Goal: Task Accomplishment & Management: Complete application form

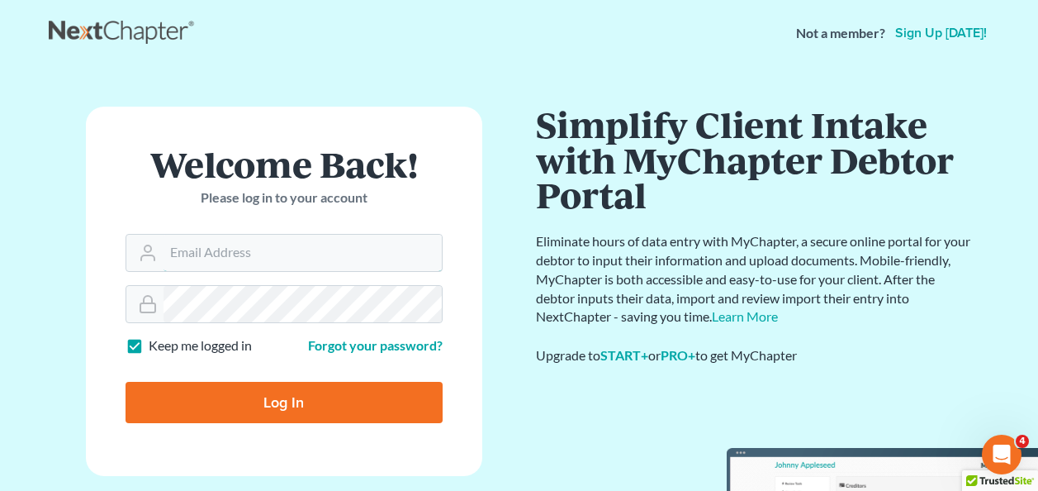
type input "[EMAIL_ADDRESS][DOMAIN_NAME]"
click at [262, 402] on input "Log In" at bounding box center [284, 402] width 317 height 41
type input "Thinking..."
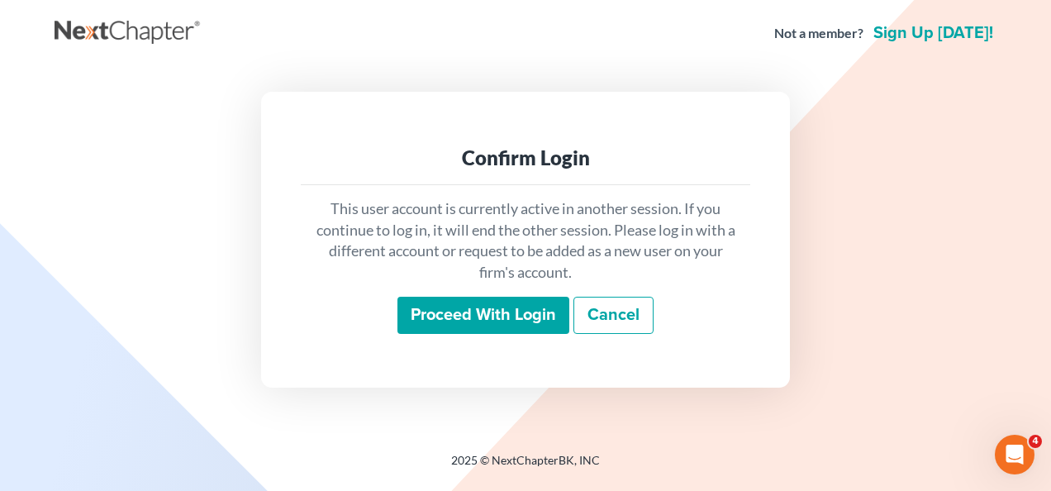
click at [536, 317] on input "Proceed with login" at bounding box center [483, 316] width 172 height 38
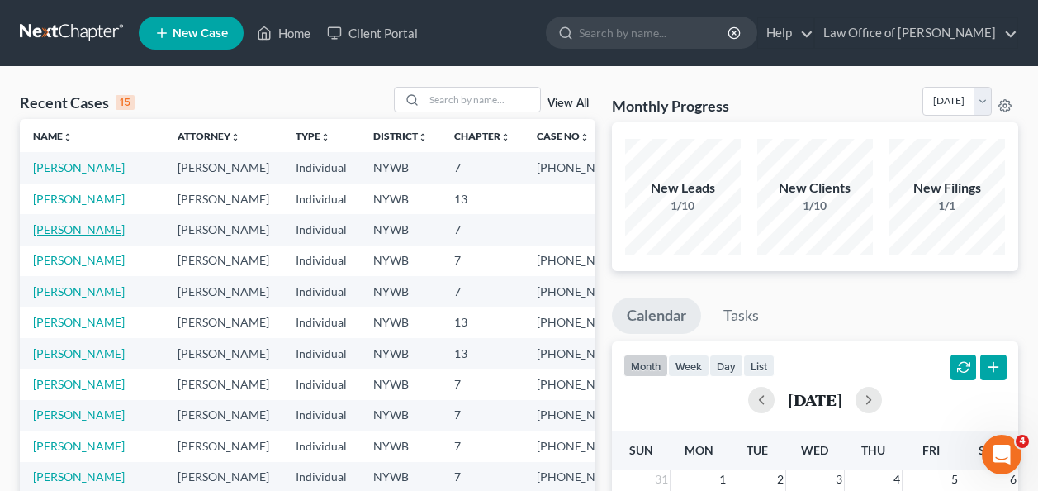
click at [64, 225] on link "[PERSON_NAME]" at bounding box center [79, 229] width 92 height 14
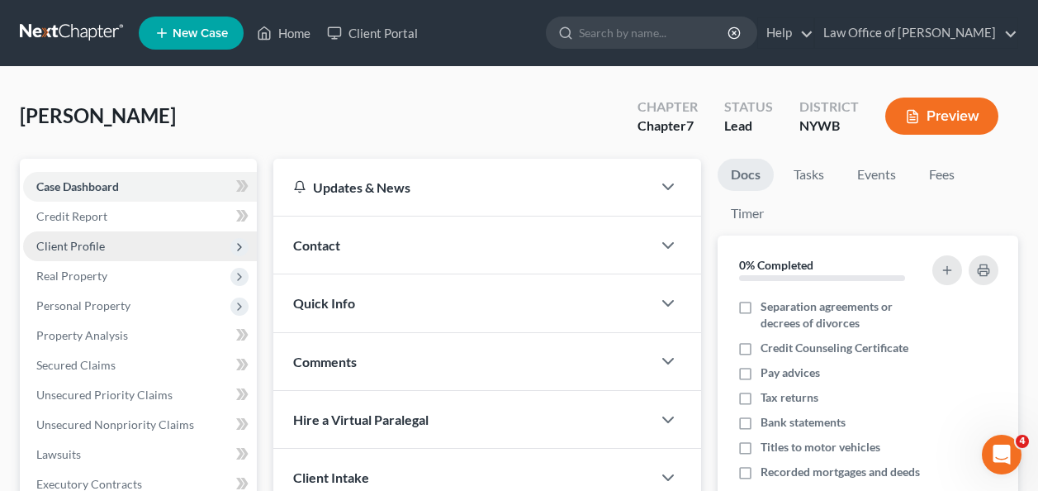
click at [87, 244] on span "Client Profile" at bounding box center [70, 246] width 69 height 14
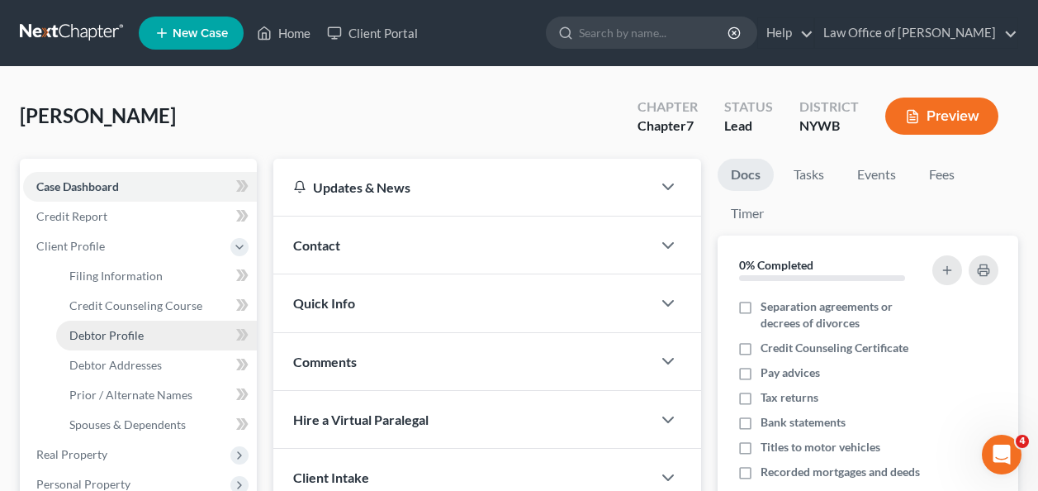
click at [115, 328] on span "Debtor Profile" at bounding box center [106, 335] width 74 height 14
select select "0"
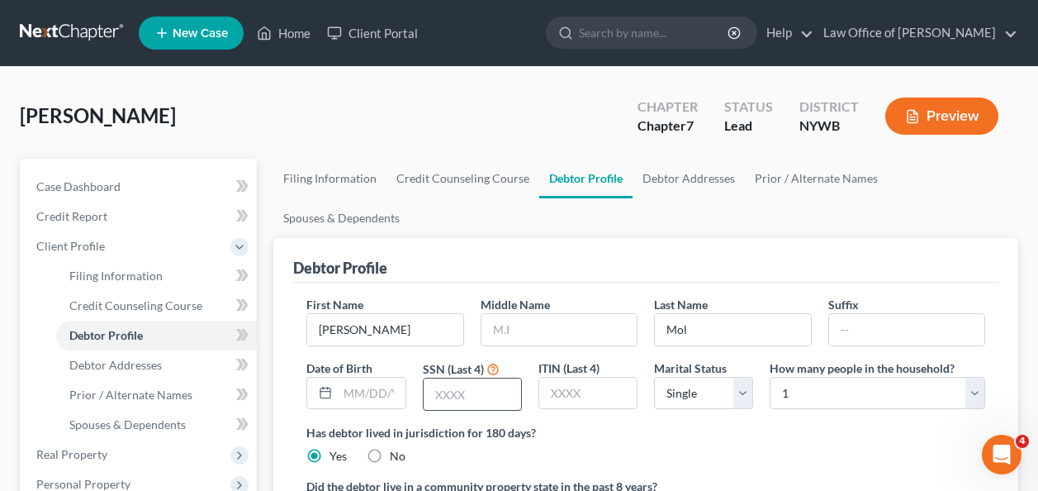
click at [445, 378] on input "text" at bounding box center [472, 393] width 97 height 31
type input "1828"
click at [683, 181] on link "Debtor Addresses" at bounding box center [689, 179] width 112 height 40
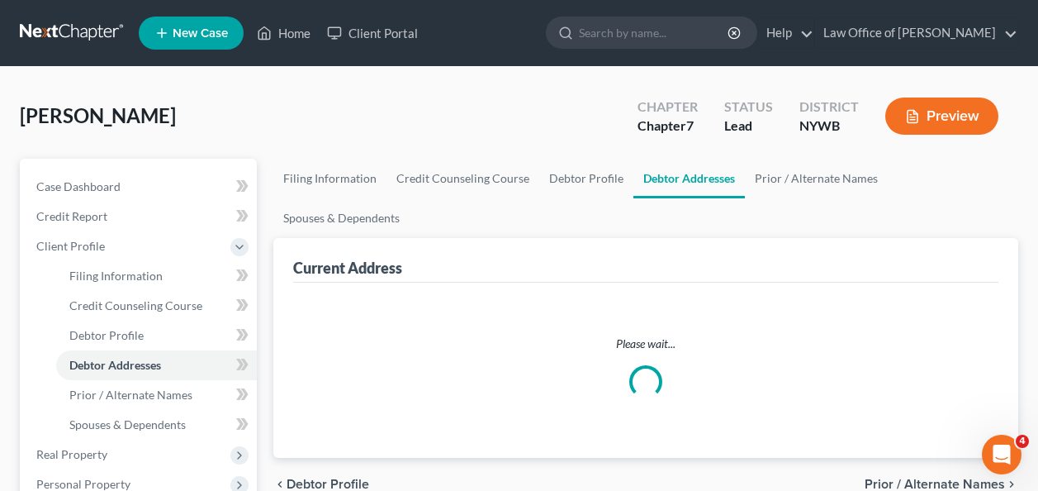
select select "0"
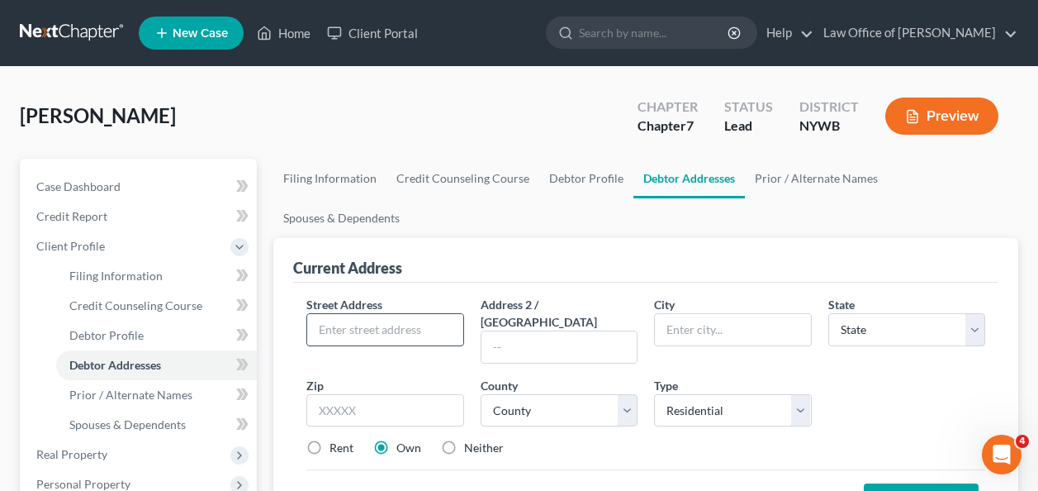
click at [339, 314] on input "text" at bounding box center [384, 329] width 155 height 31
type input "185"
type input "[PERSON_NAME]"
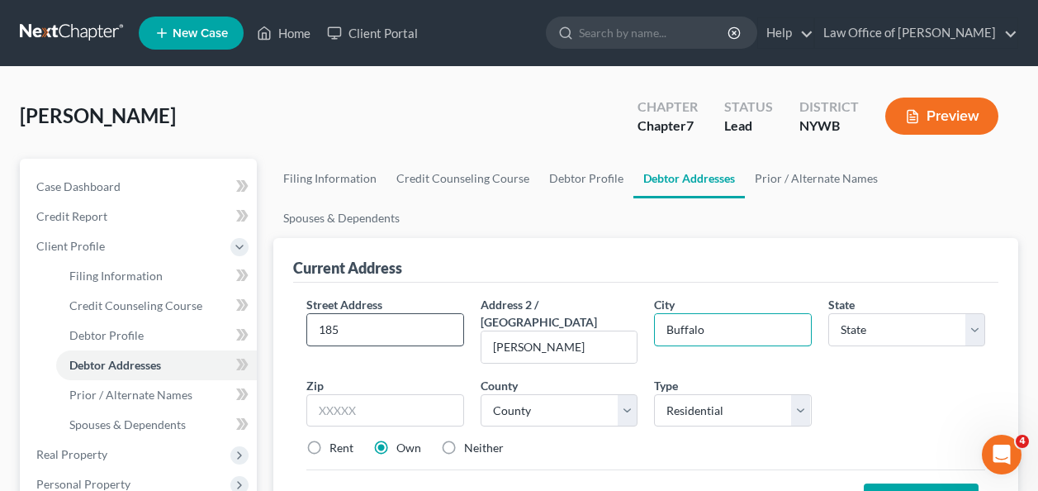
type input "Buffalo"
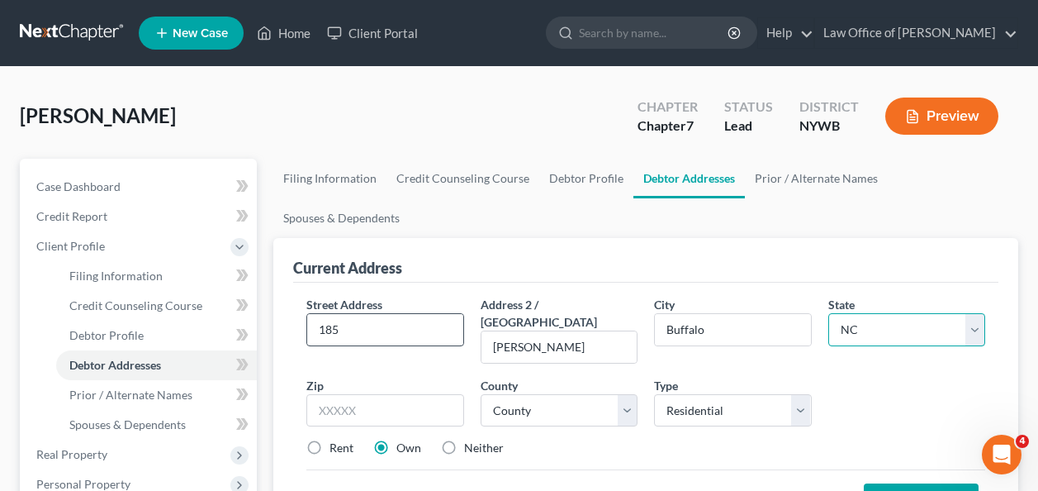
select select "35"
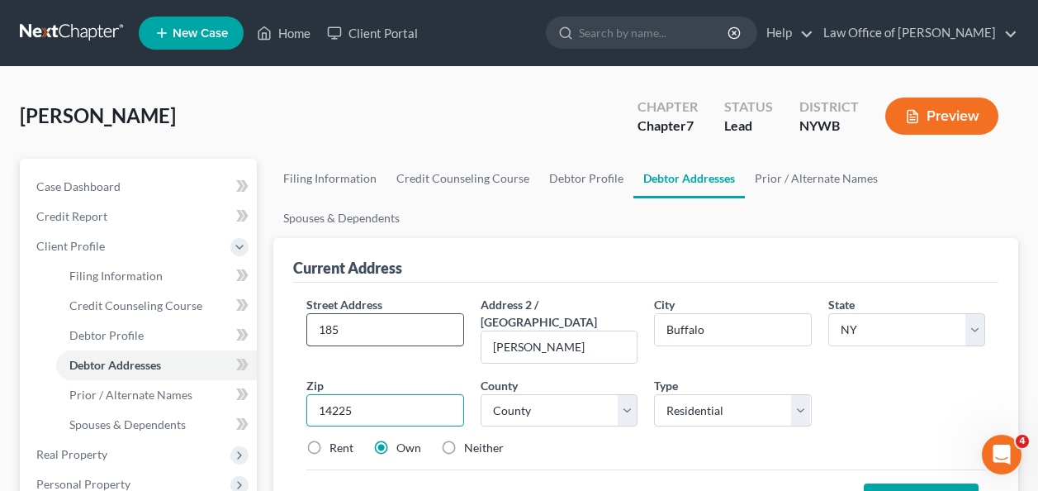
type input "14225"
select select "14"
click at [330, 439] on label "Rent" at bounding box center [342, 447] width 24 height 17
click at [336, 439] on input "Rent" at bounding box center [341, 444] width 11 height 11
radio input "true"
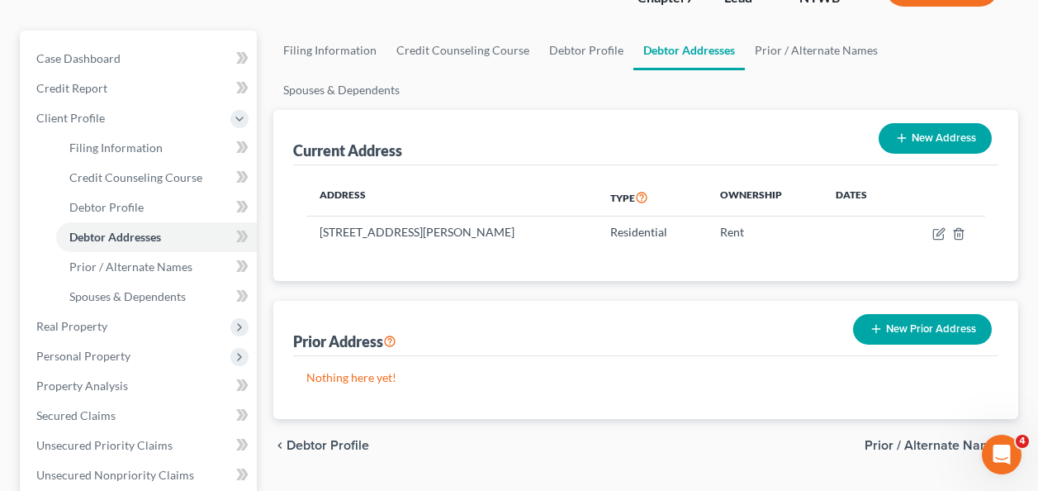
scroll to position [132, 0]
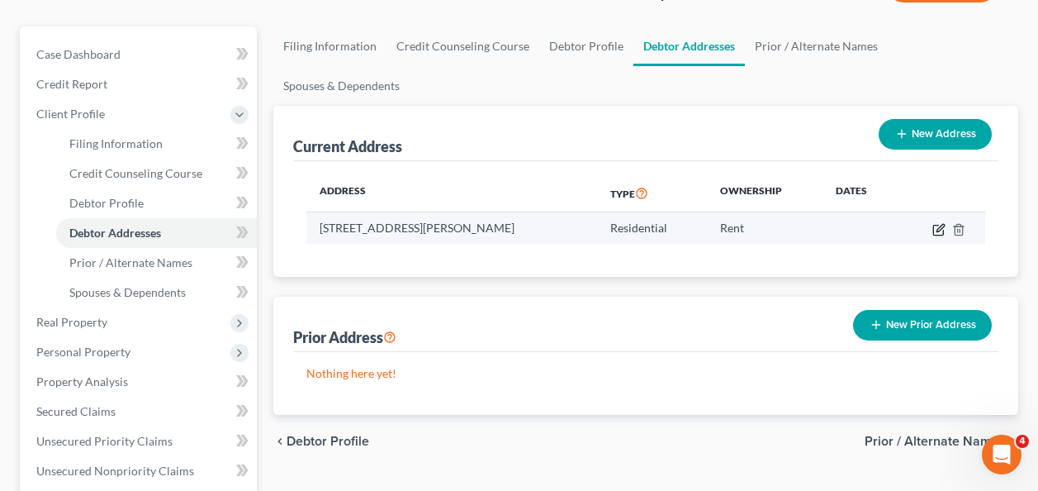
click at [935, 223] on icon "button" at bounding box center [938, 229] width 13 height 13
select select "35"
select select "14"
select select "0"
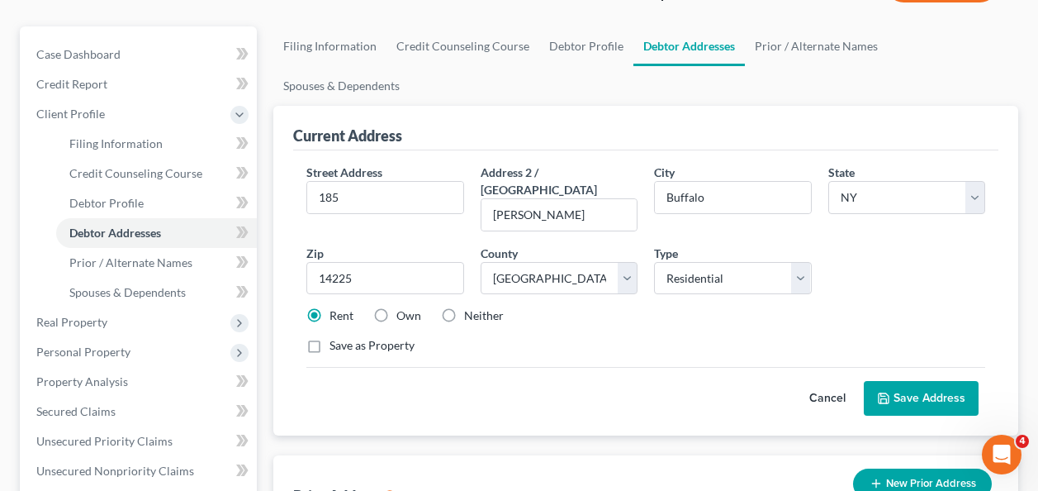
click at [932, 381] on button "Save Address" at bounding box center [921, 398] width 115 height 35
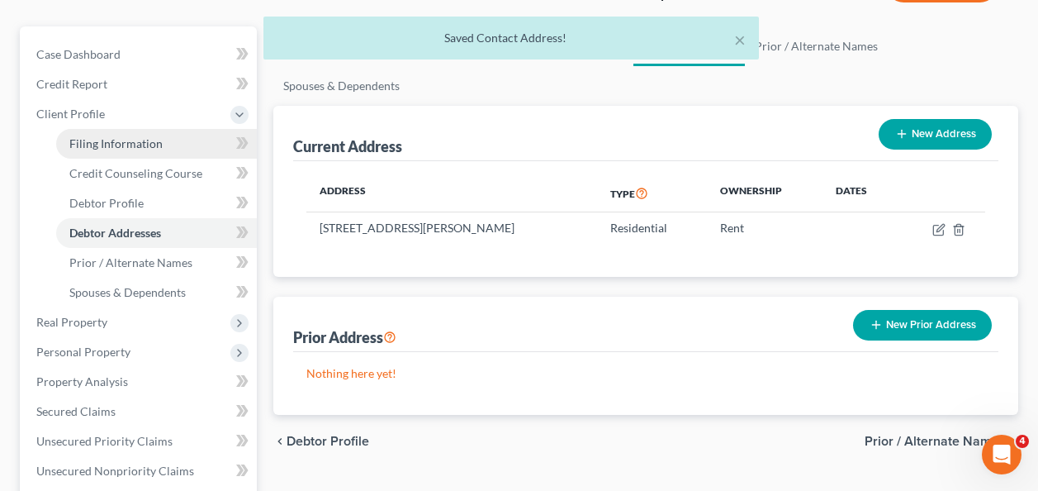
click at [116, 143] on span "Filing Information" at bounding box center [115, 143] width 93 height 14
select select "1"
select select "0"
select select "35"
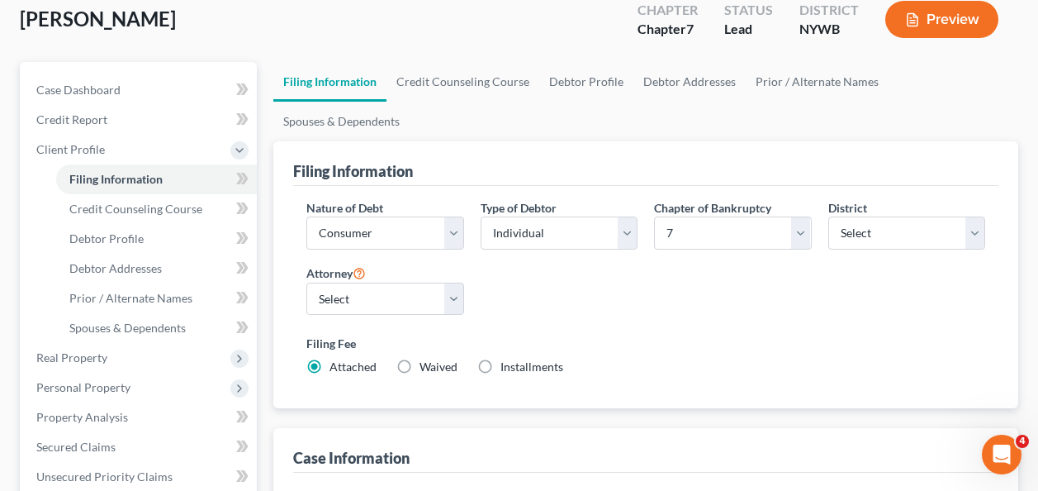
scroll to position [99, 0]
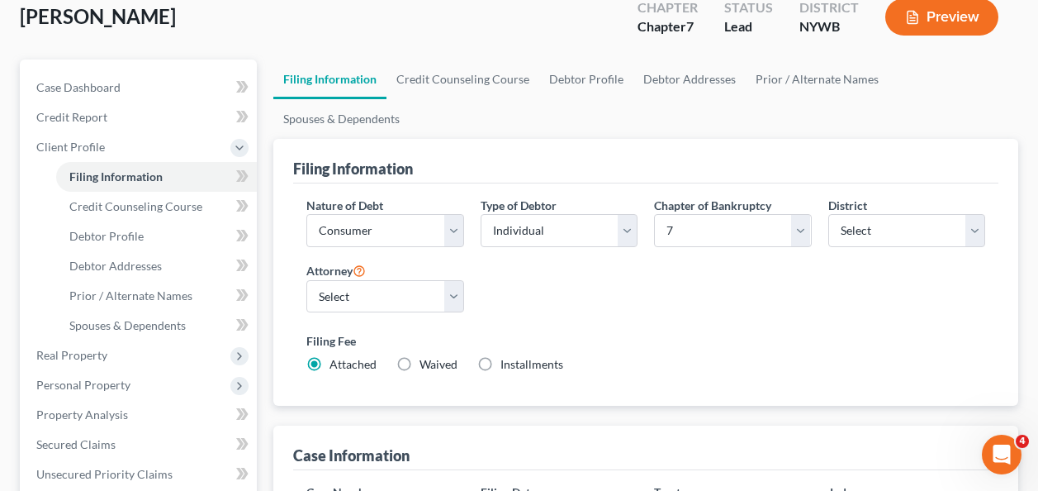
click at [420, 356] on label "Waived Waived" at bounding box center [439, 364] width 38 height 17
click at [426, 356] on input "Waived Waived" at bounding box center [431, 361] width 11 height 11
radio input "true"
radio input "false"
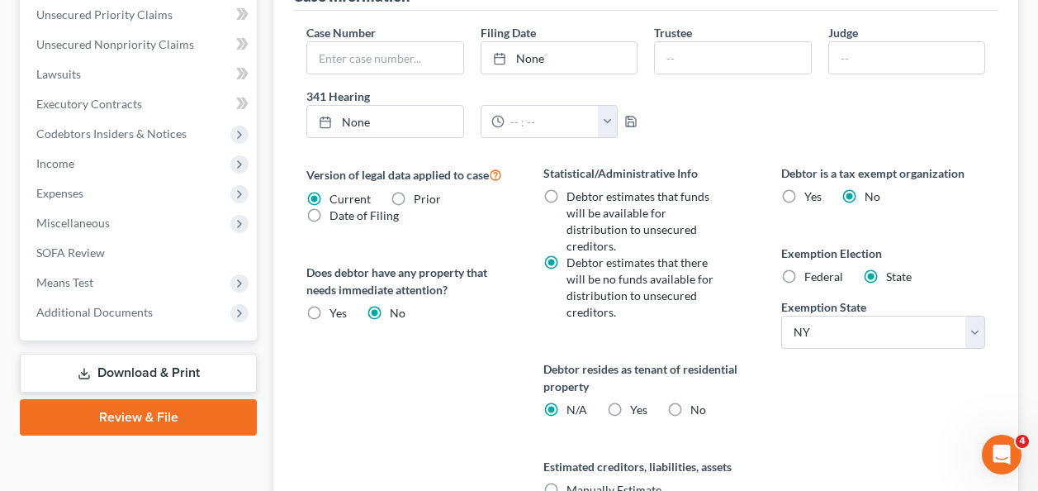
scroll to position [562, 0]
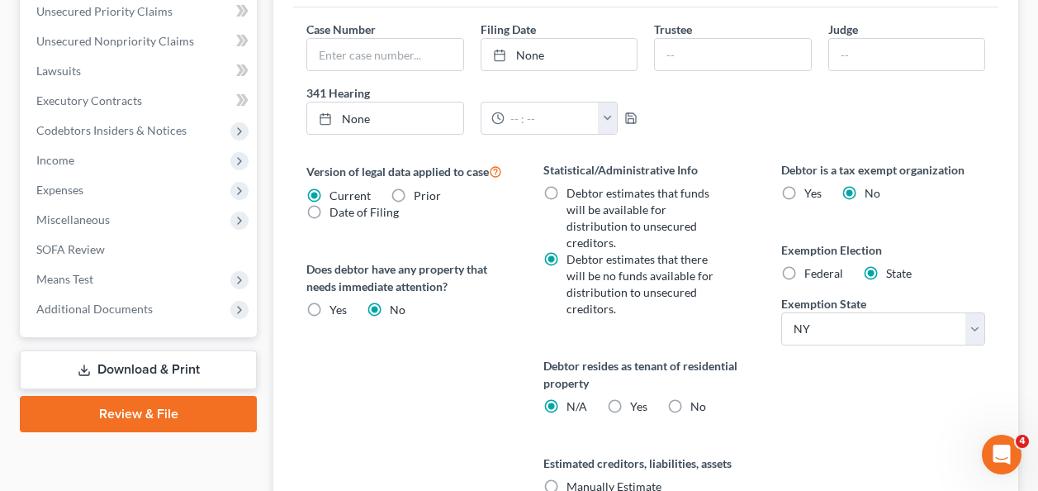
click at [630, 398] on label "Yes Yes" at bounding box center [638, 406] width 17 height 17
click at [637, 398] on input "Yes Yes" at bounding box center [642, 403] width 11 height 11
radio input "true"
radio input "false"
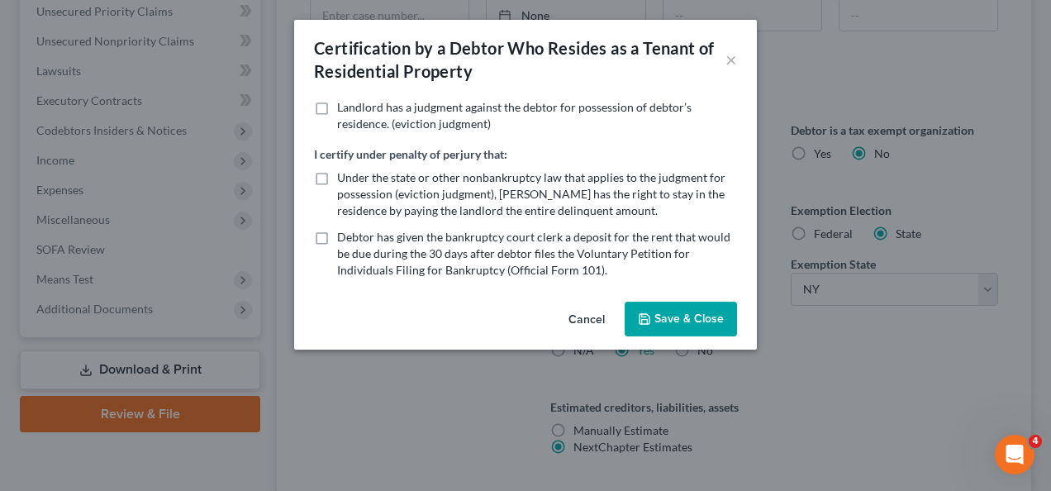
click at [687, 311] on button "Save & Close" at bounding box center [680, 318] width 112 height 35
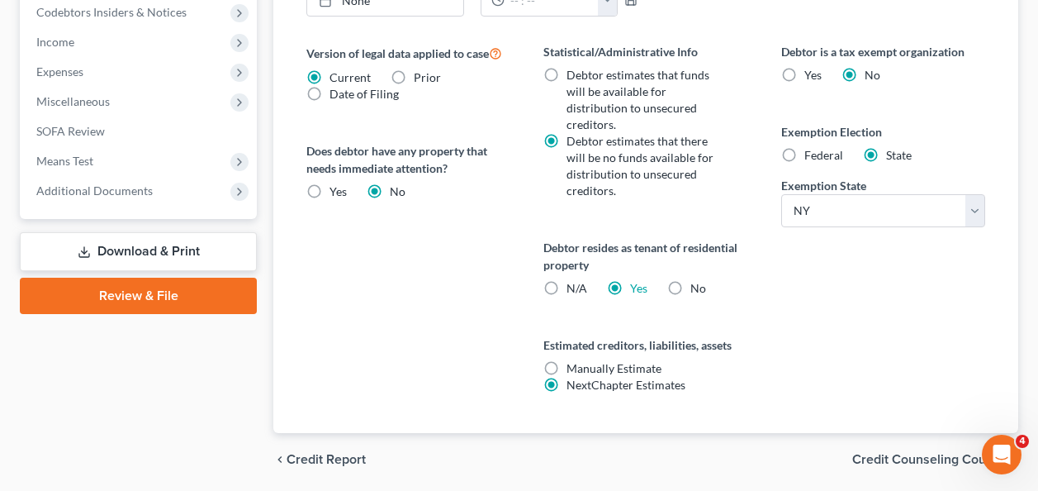
scroll to position [681, 0]
click at [923, 452] on span "Credit Counseling Course" at bounding box center [928, 458] width 153 height 13
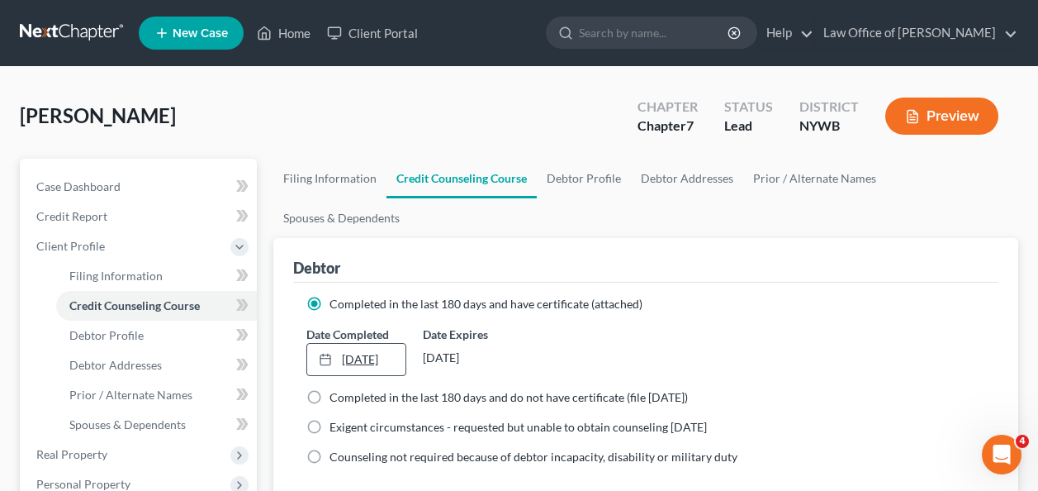
click at [371, 344] on link "[DATE]" at bounding box center [355, 359] width 97 height 31
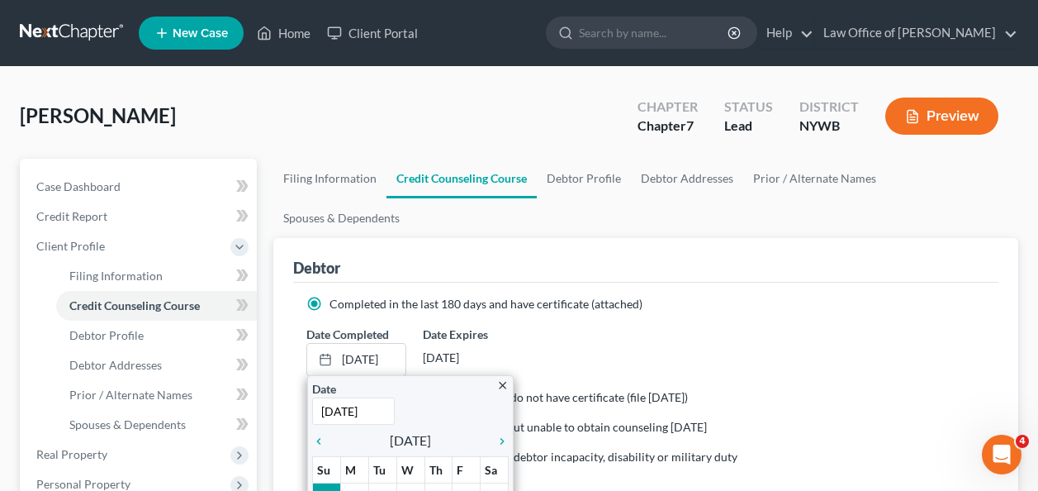
type input "[DATE]"
select select "0"
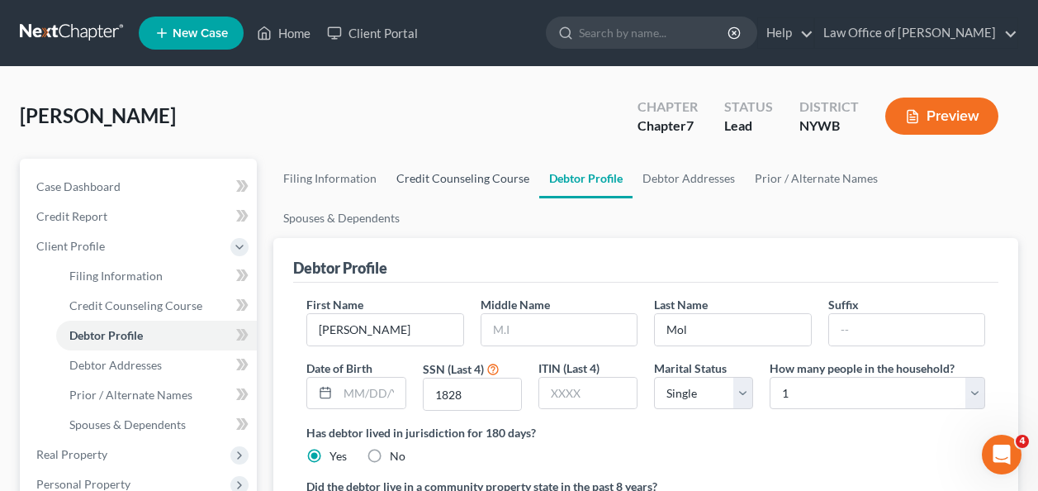
click at [469, 189] on link "Credit Counseling Course" at bounding box center [463, 179] width 153 height 40
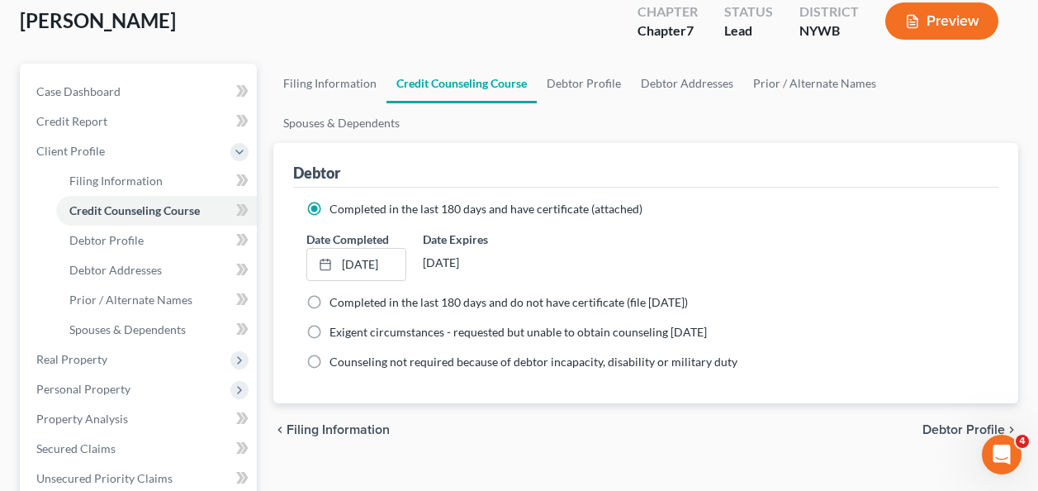
scroll to position [99, 0]
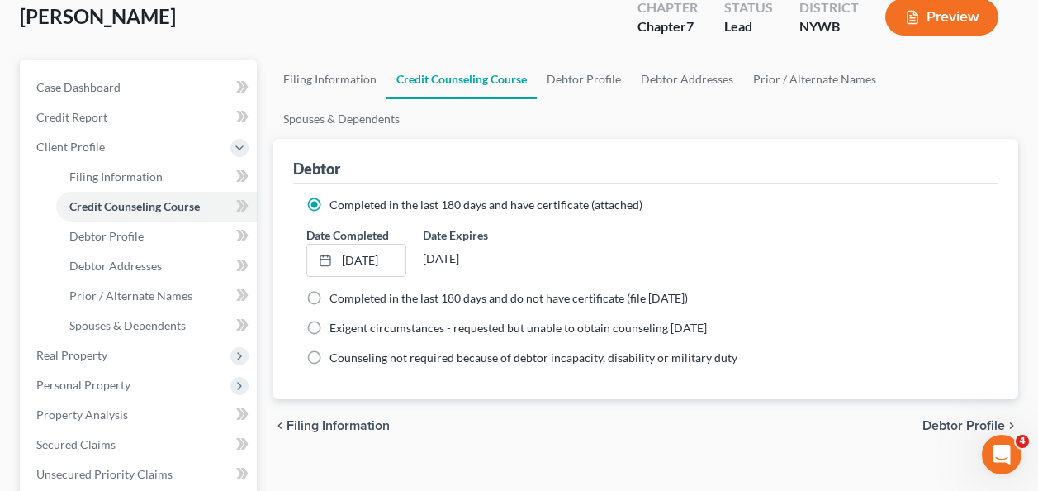
click at [973, 419] on span "Debtor Profile" at bounding box center [964, 425] width 83 height 13
select select "0"
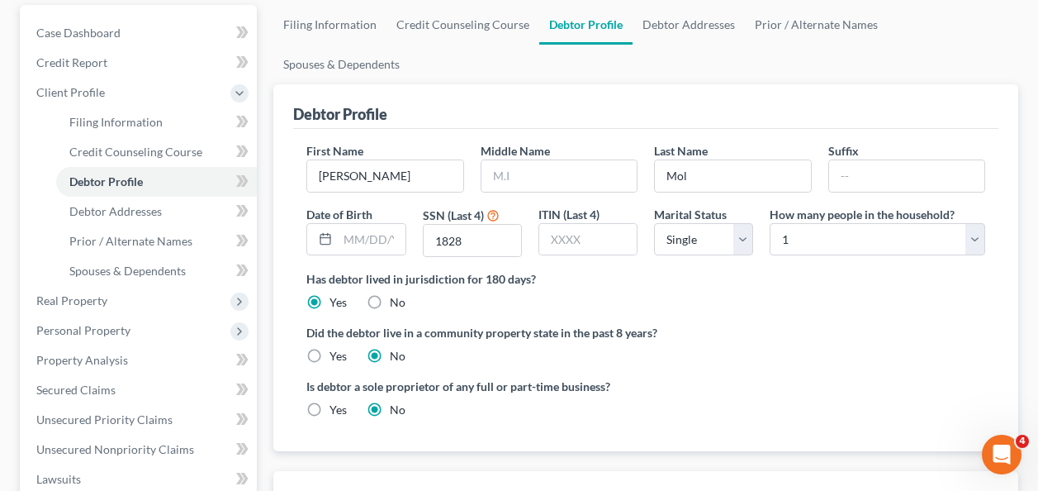
scroll to position [165, 0]
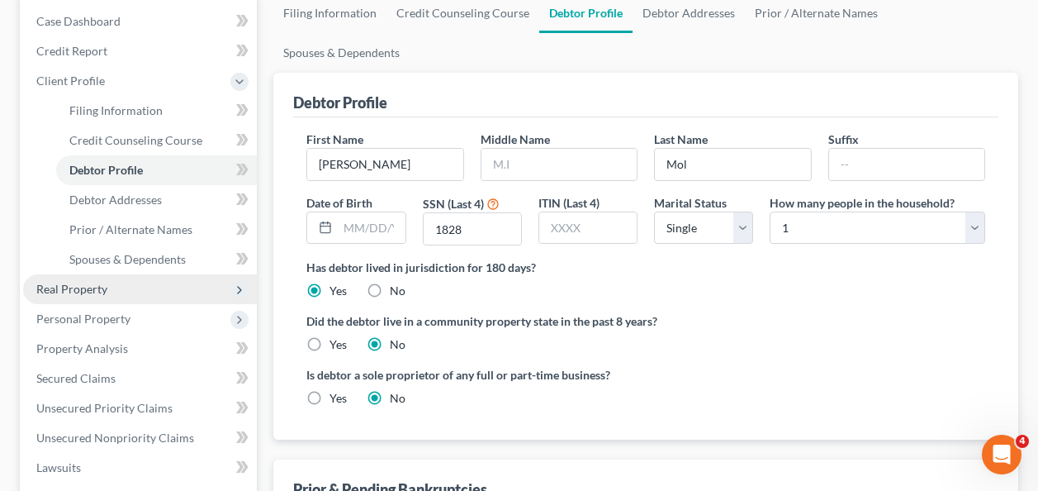
click at [101, 292] on span "Real Property" at bounding box center [71, 289] width 71 height 14
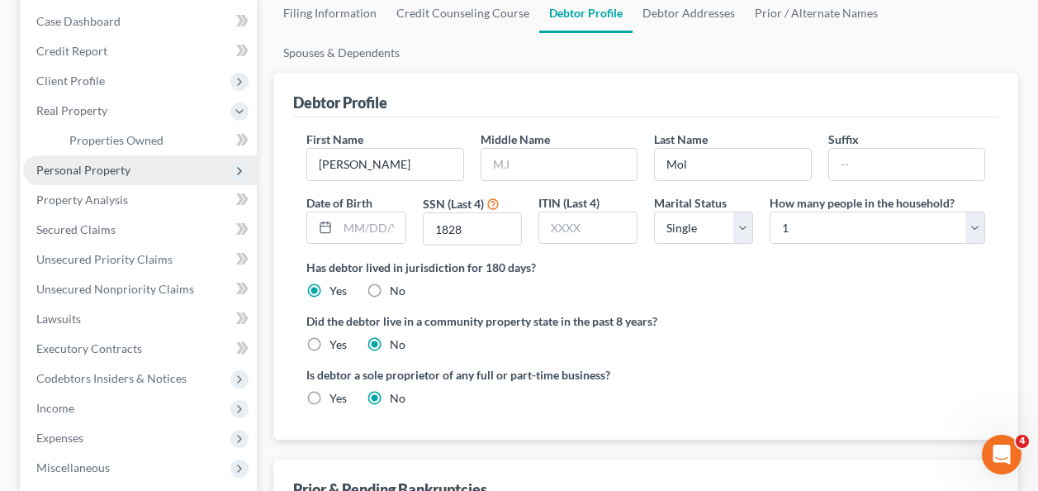
click at [130, 167] on span "Personal Property" at bounding box center [140, 170] width 234 height 30
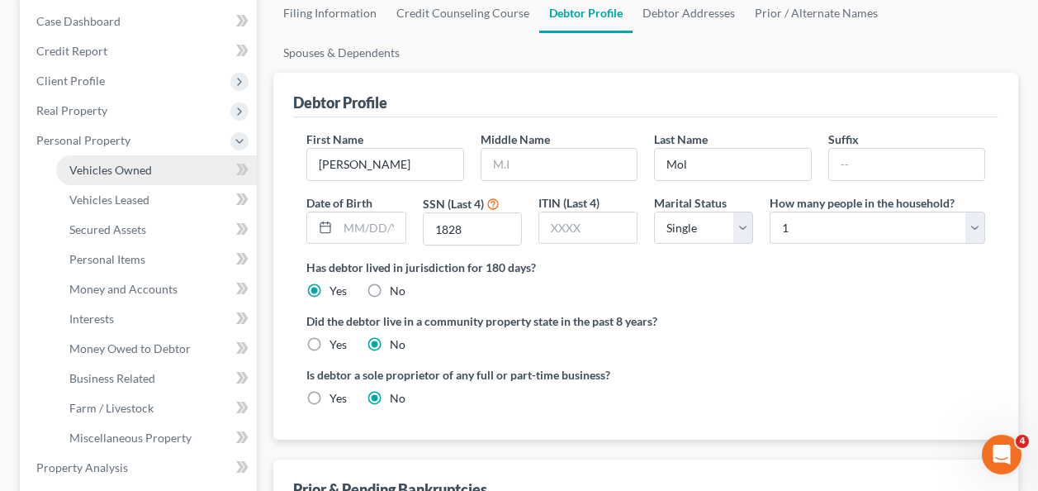
click at [131, 168] on span "Vehicles Owned" at bounding box center [110, 170] width 83 height 14
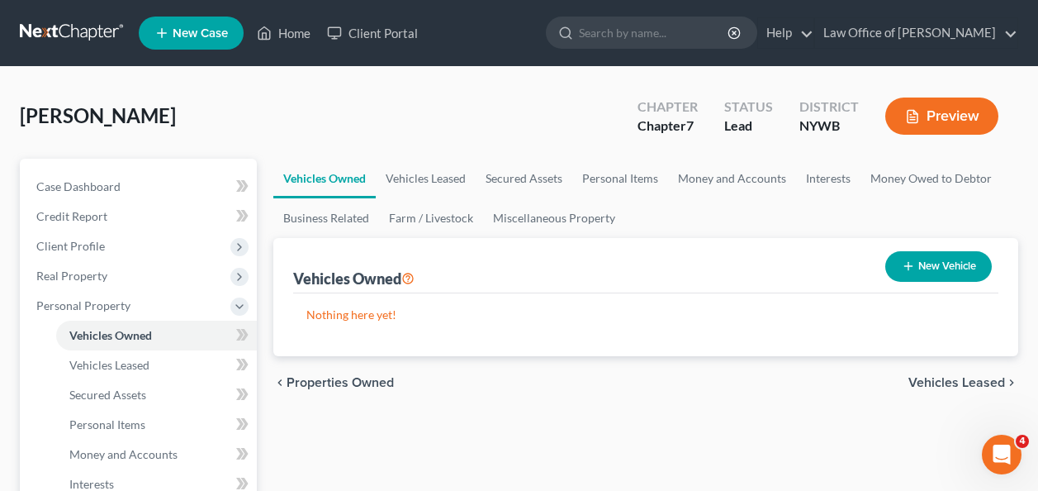
click at [937, 263] on button "New Vehicle" at bounding box center [938, 266] width 107 height 31
select select "0"
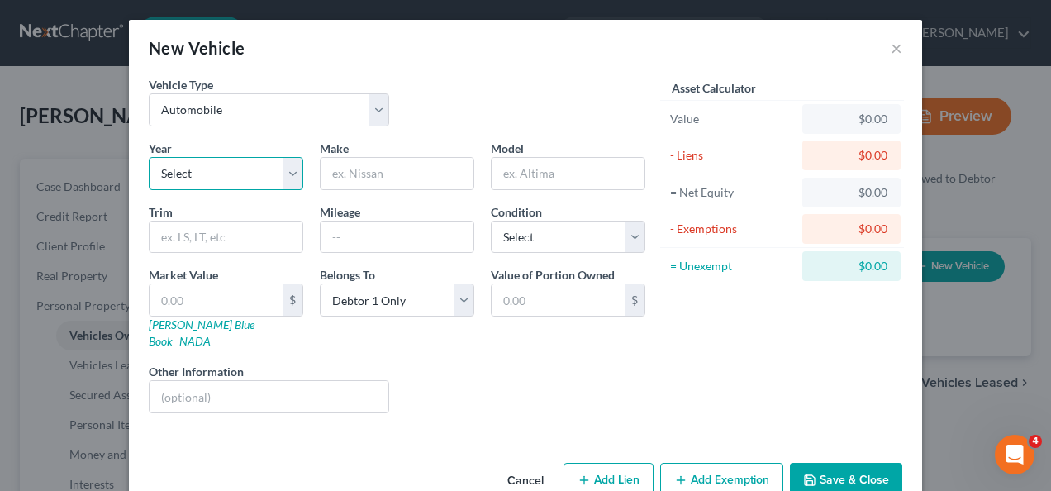
click at [219, 186] on select "Select 2026 2025 2024 2023 2022 2021 2020 2019 2018 2017 2016 2015 2014 2013 20…" at bounding box center [226, 173] width 154 height 33
select select "3"
click at [149, 157] on select "Select 2026 2025 2024 2023 2022 2021 2020 2019 2018 2017 2016 2015 2014 2013 20…" at bounding box center [226, 173] width 154 height 33
click at [377, 163] on input "text" at bounding box center [396, 173] width 153 height 31
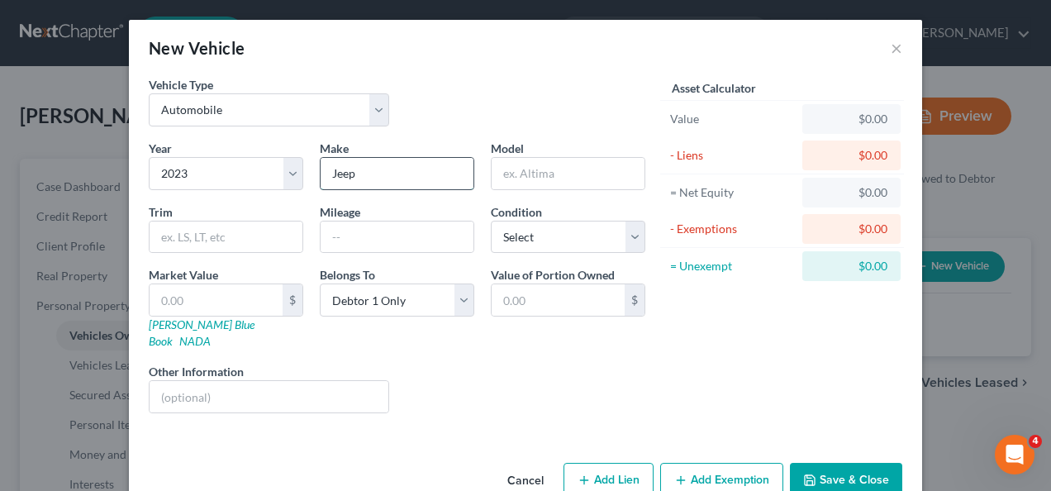
type input "Jeep"
type input "Wrangler"
click at [633, 240] on select "Select Excellent Very Good Good Fair Poor" at bounding box center [568, 237] width 154 height 33
select select "1"
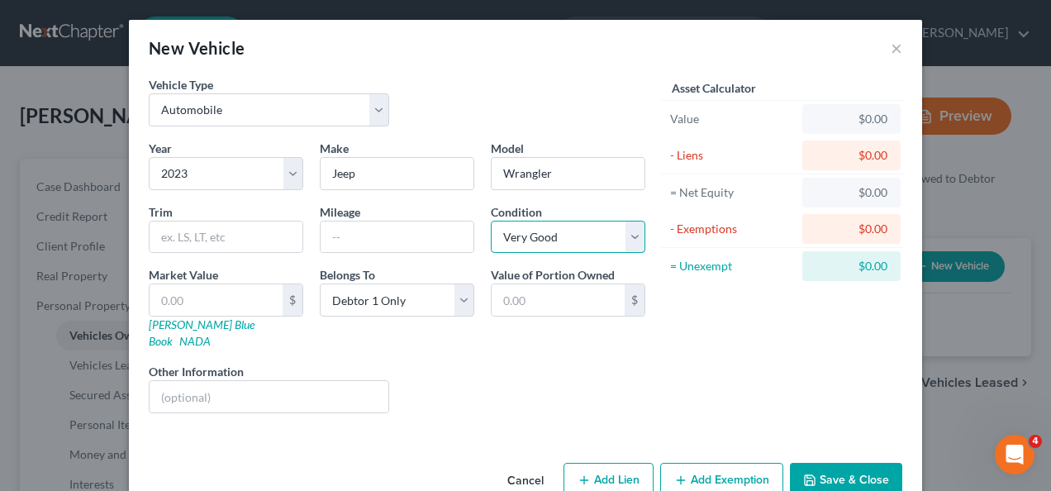
click at [491, 221] on select "Select Excellent Very Good Good Fair Poor" at bounding box center [568, 237] width 154 height 33
click at [818, 478] on button "Save & Close" at bounding box center [846, 480] width 112 height 35
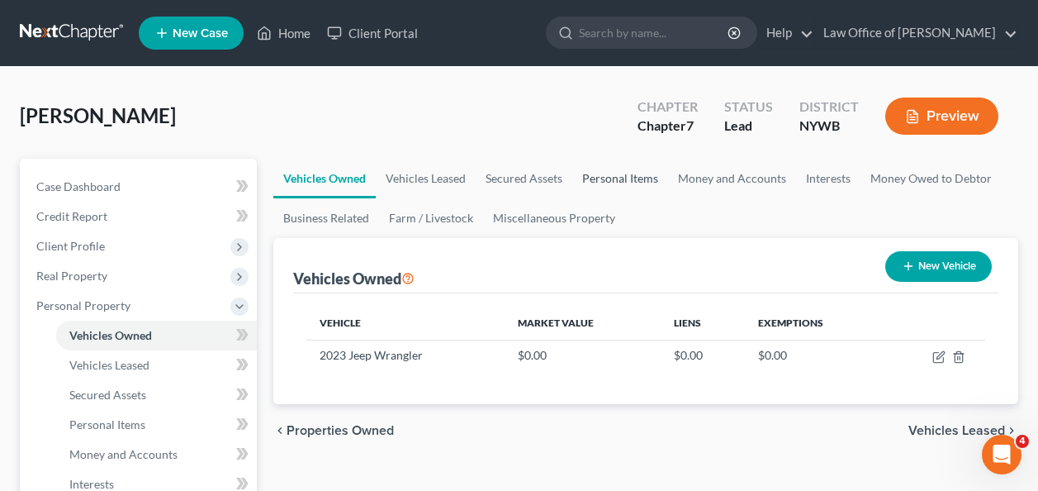
click at [642, 183] on link "Personal Items" at bounding box center [620, 179] width 96 height 40
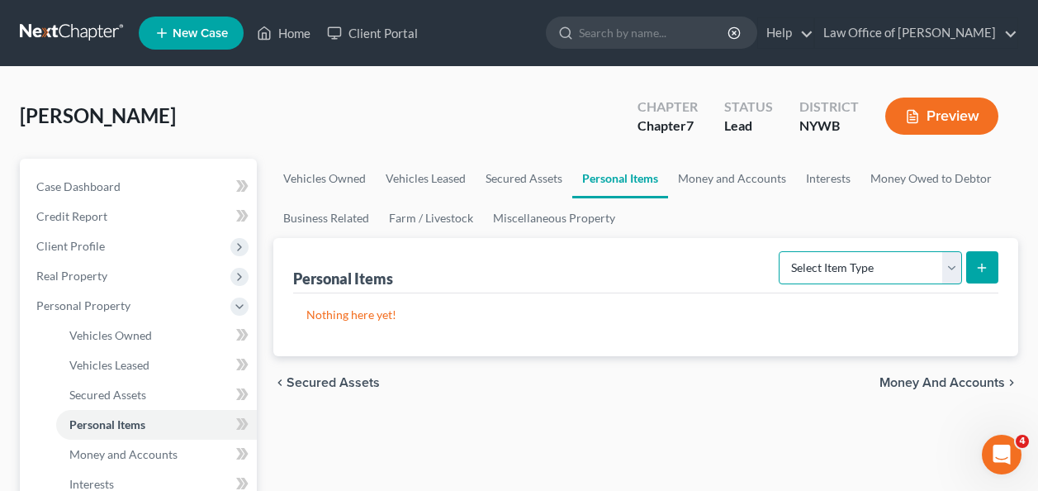
click at [961, 273] on select "Select Item Type Clothing Collectibles Of Value Electronics Firearms Household …" at bounding box center [870, 267] width 183 height 33
select select "household_goods"
click at [781, 251] on select "Select Item Type Clothing Collectibles Of Value Electronics Firearms Household …" at bounding box center [870, 267] width 183 height 33
click at [985, 268] on icon "submit" at bounding box center [981, 267] width 13 height 13
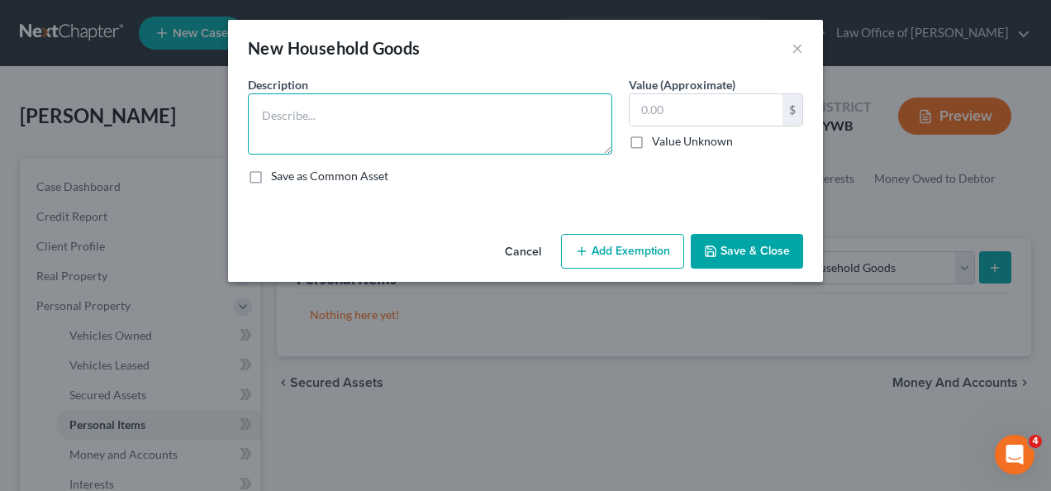
click at [417, 134] on textarea at bounding box center [430, 123] width 364 height 61
type textarea "Used Household Funishings"
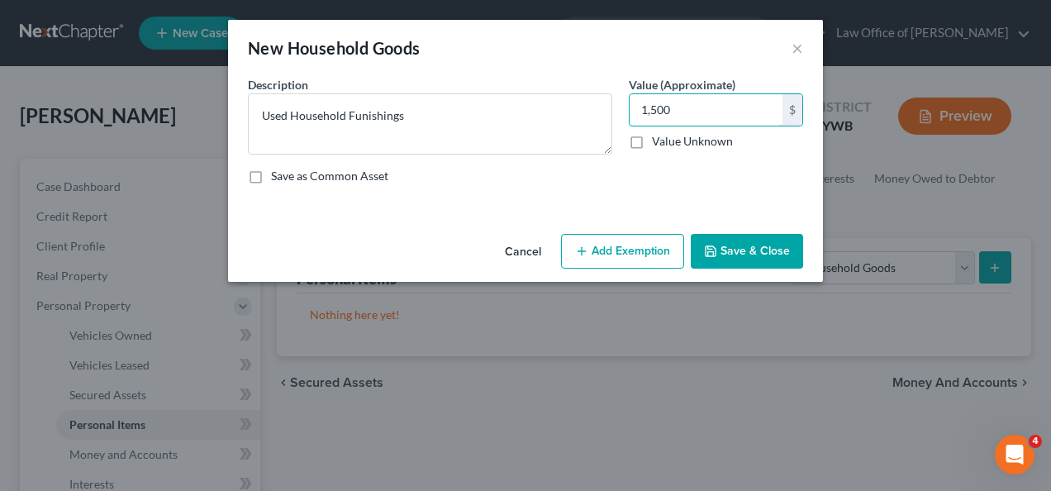
type input "1,500"
click at [746, 251] on button "Save & Close" at bounding box center [746, 251] width 112 height 35
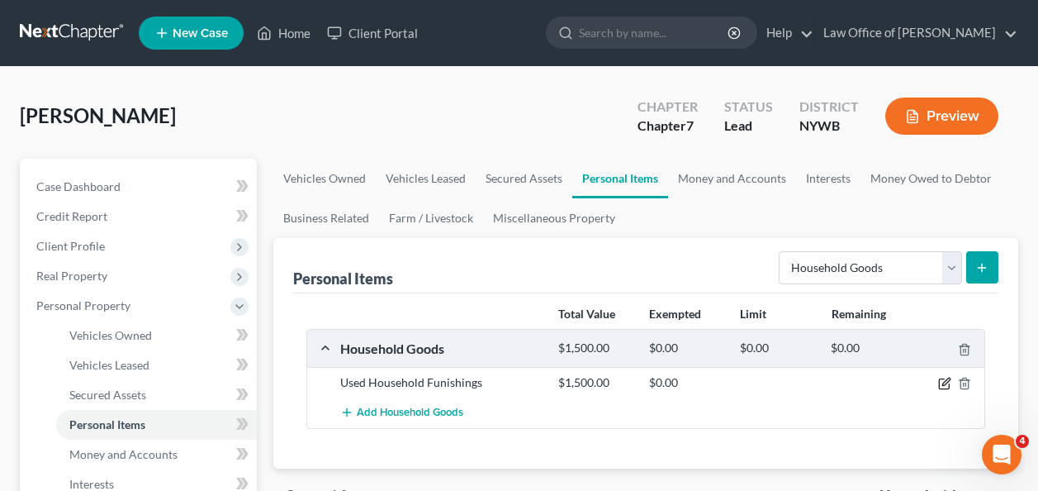
click at [940, 384] on icon "button" at bounding box center [944, 383] width 13 height 13
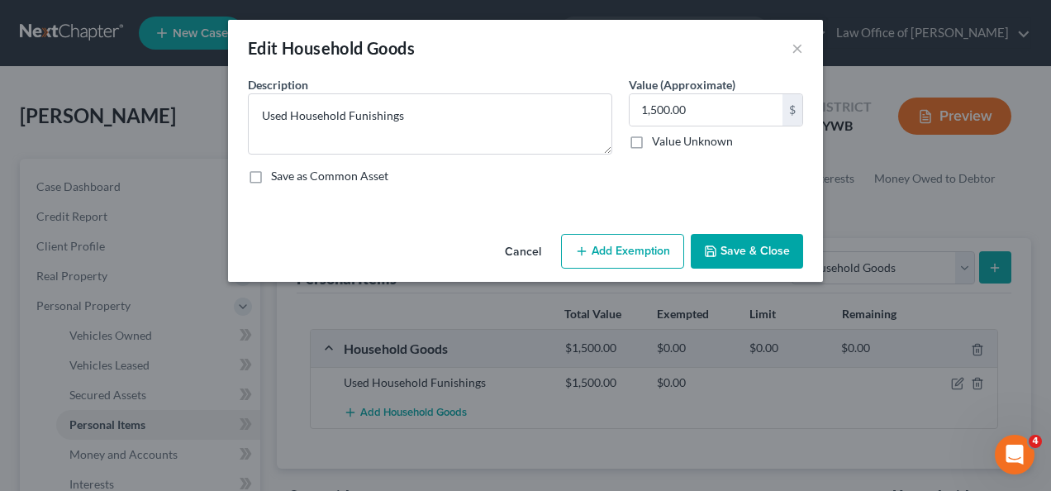
click at [622, 240] on button "Add Exemption" at bounding box center [622, 251] width 123 height 35
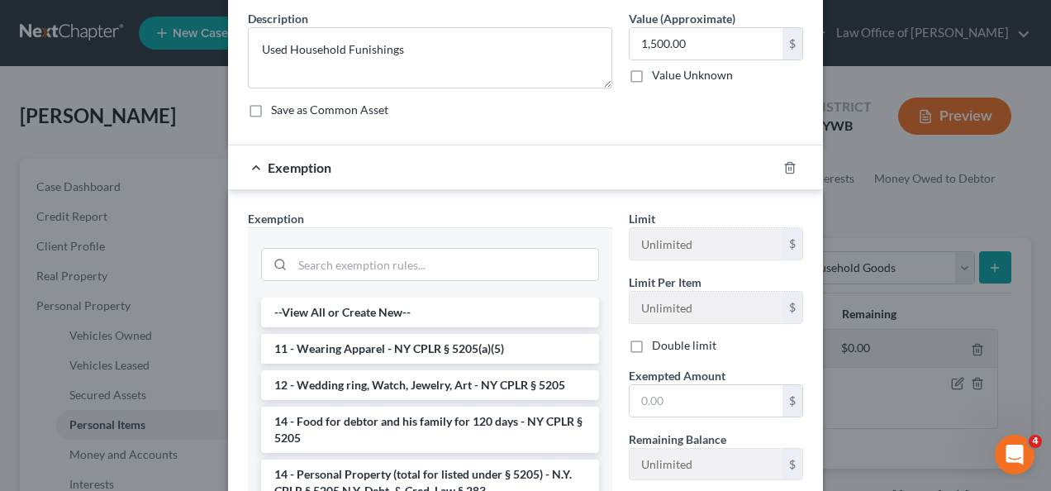
scroll to position [99, 0]
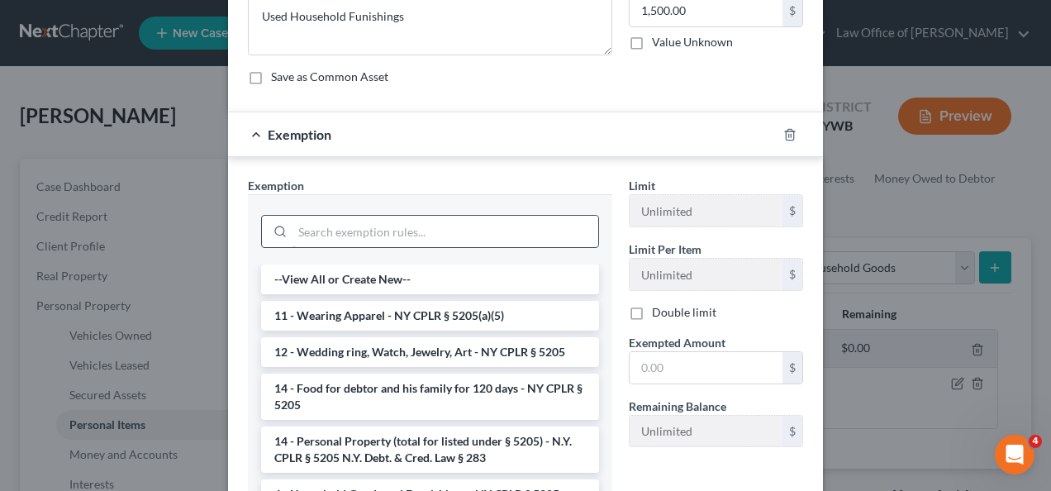
click at [451, 232] on input "search" at bounding box center [445, 231] width 306 height 31
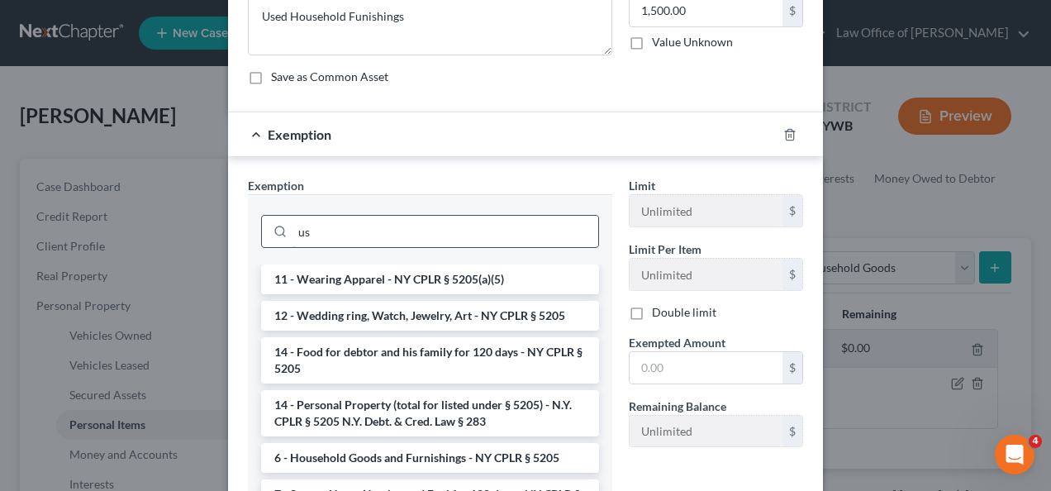
type input "u"
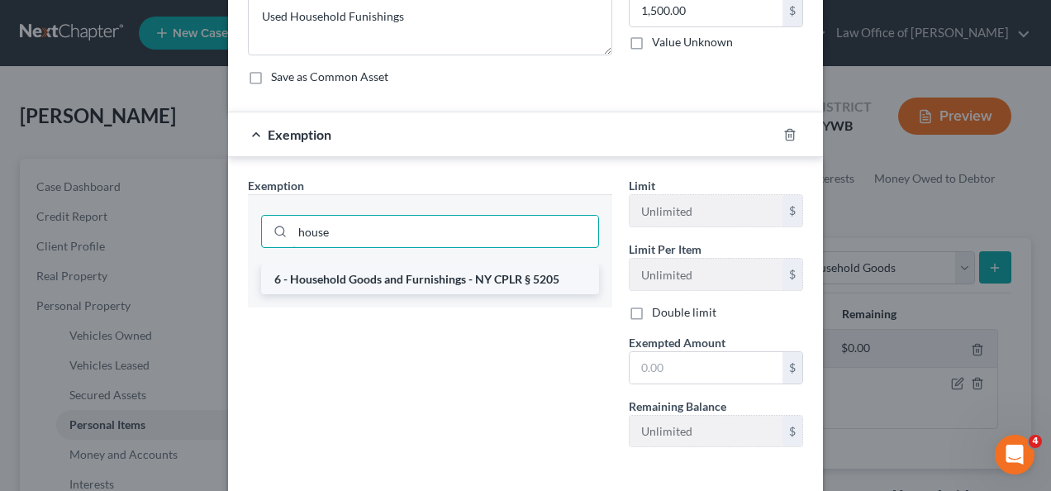
type input "house"
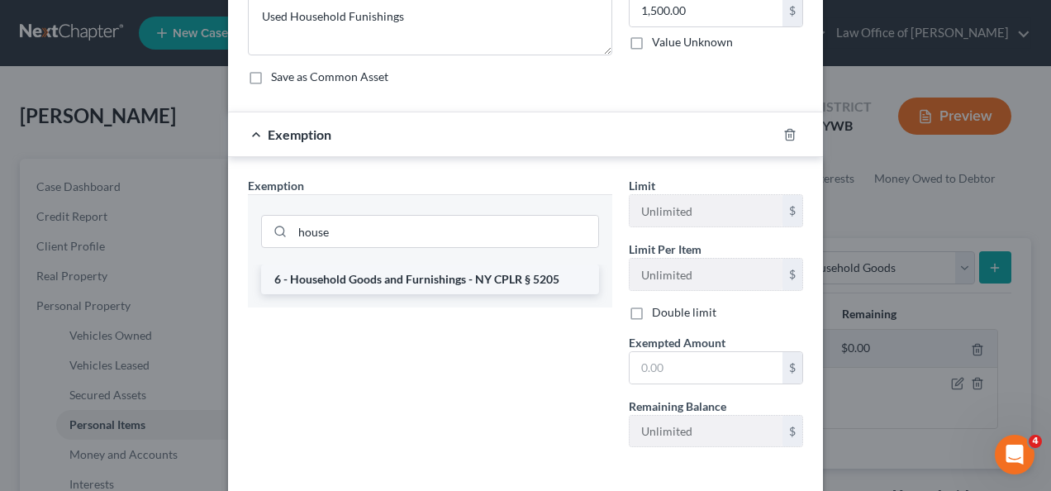
click at [273, 282] on li "6 - Household Goods and Furnishings - NY CPLR § 5205" at bounding box center [430, 279] width 338 height 30
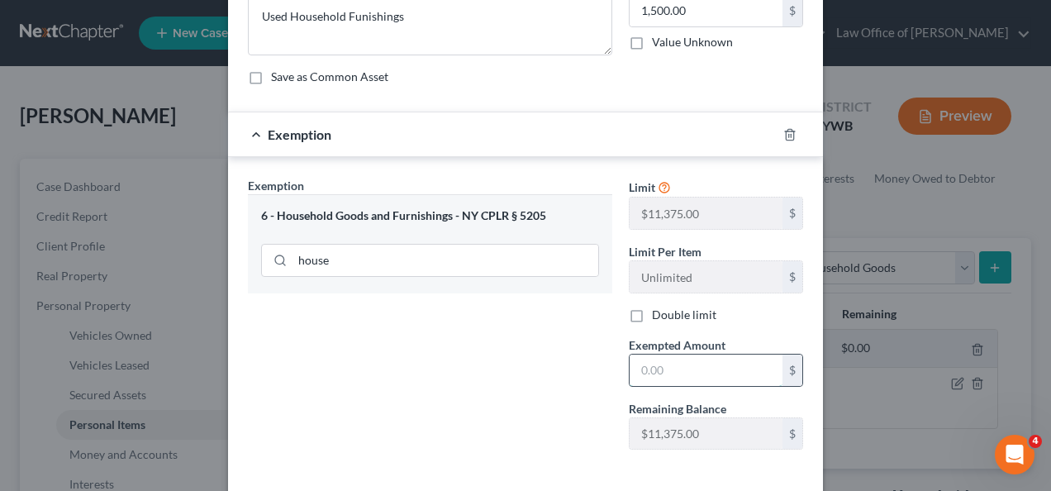
click at [695, 370] on input "text" at bounding box center [705, 369] width 153 height 31
type input "1,500.00"
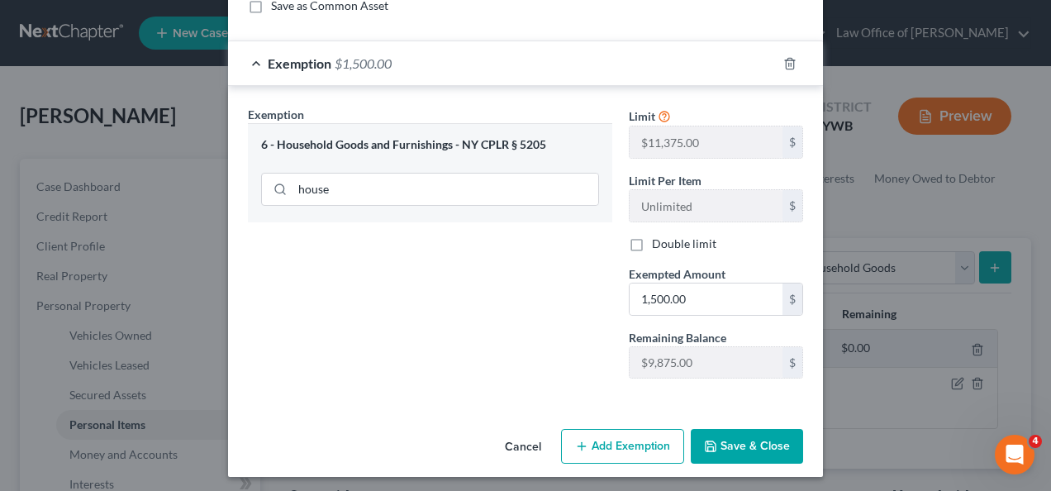
scroll to position [176, 0]
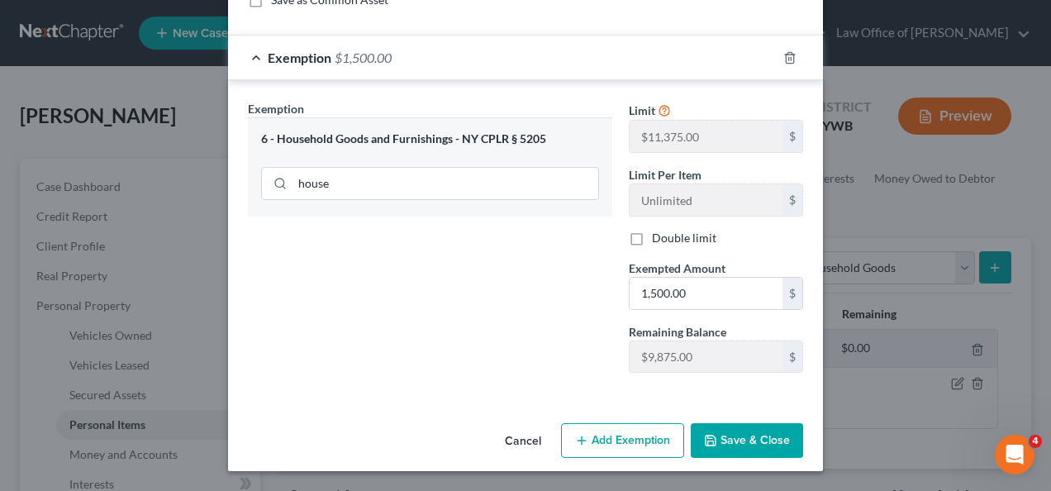
click at [719, 442] on button "Save & Close" at bounding box center [746, 440] width 112 height 35
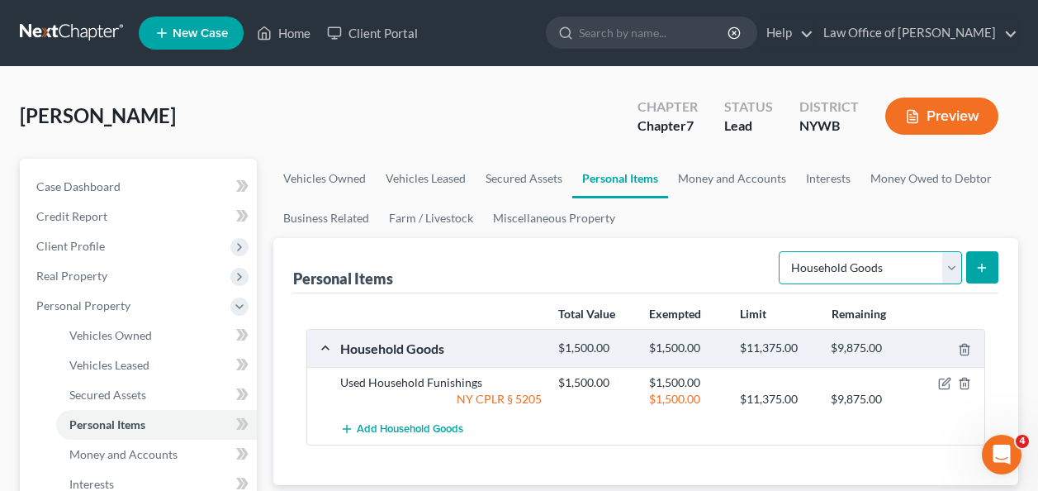
click at [951, 270] on select "Select Item Type Clothing Collectibles Of Value Electronics Firearms Household …" at bounding box center [870, 267] width 183 height 33
select select "electronics"
click at [781, 251] on select "Select Item Type Clothing Collectibles Of Value Electronics Firearms Household …" at bounding box center [870, 267] width 183 height 33
click at [982, 264] on line "submit" at bounding box center [982, 266] width 0 height 7
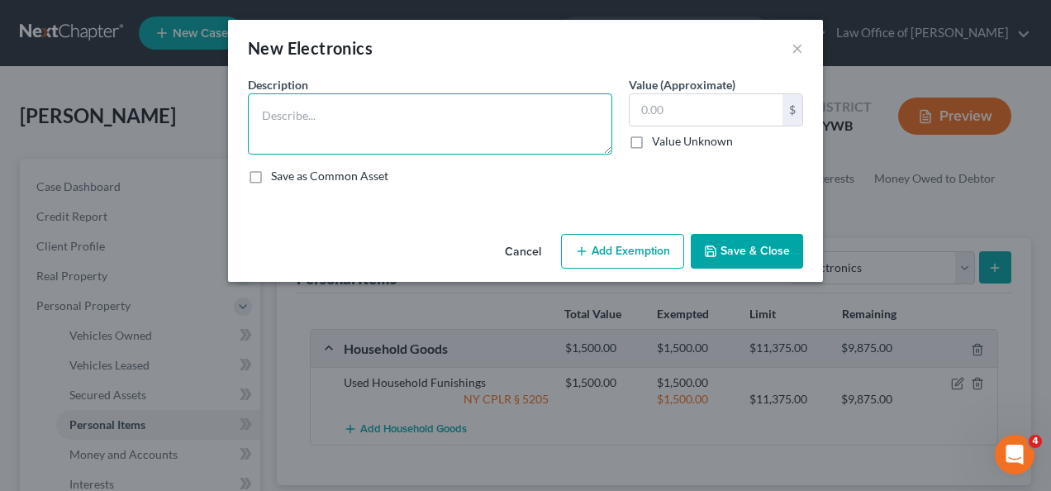
click at [402, 112] on textarea at bounding box center [430, 123] width 364 height 61
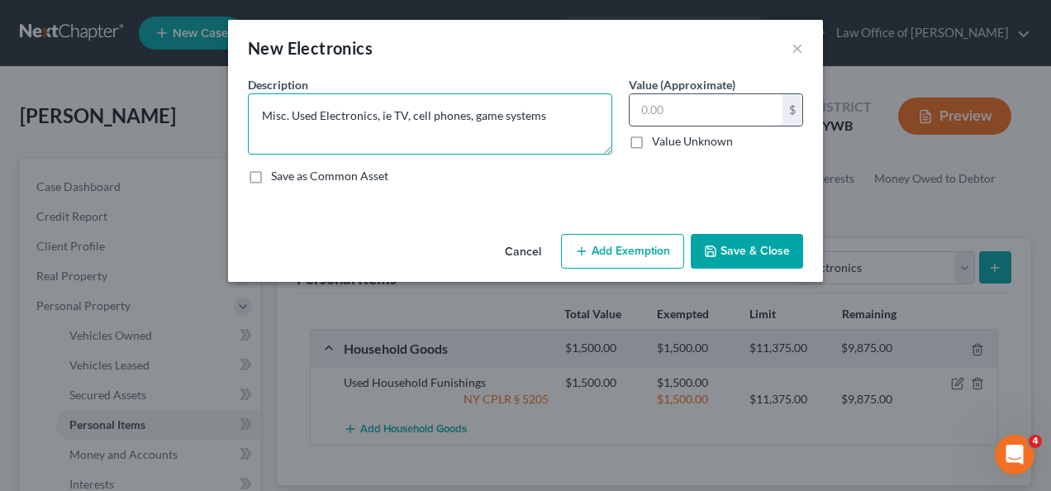
type textarea "Misc. Used Electronics, ie TV, cell phones, game systems"
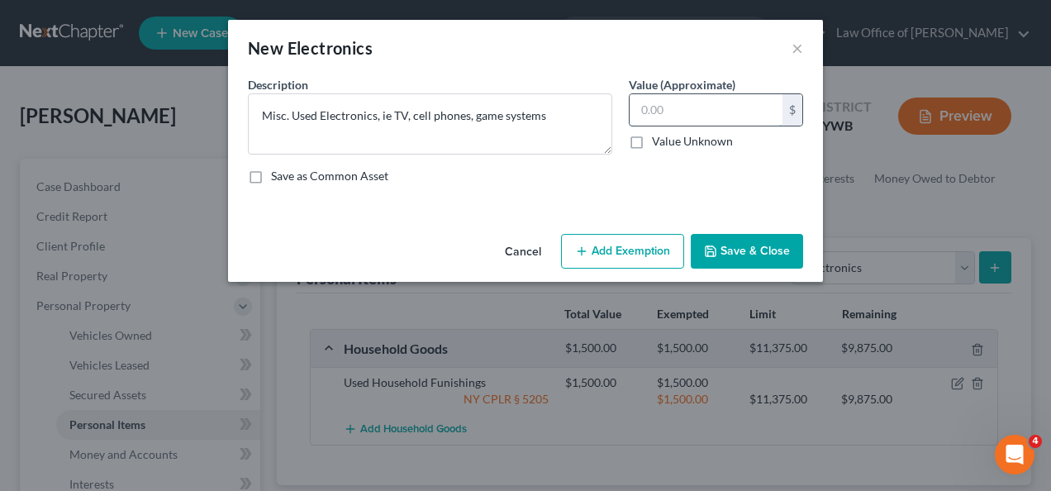
click at [686, 107] on input "text" at bounding box center [705, 109] width 153 height 31
type input "1,000"
click at [628, 245] on button "Add Exemption" at bounding box center [622, 251] width 123 height 35
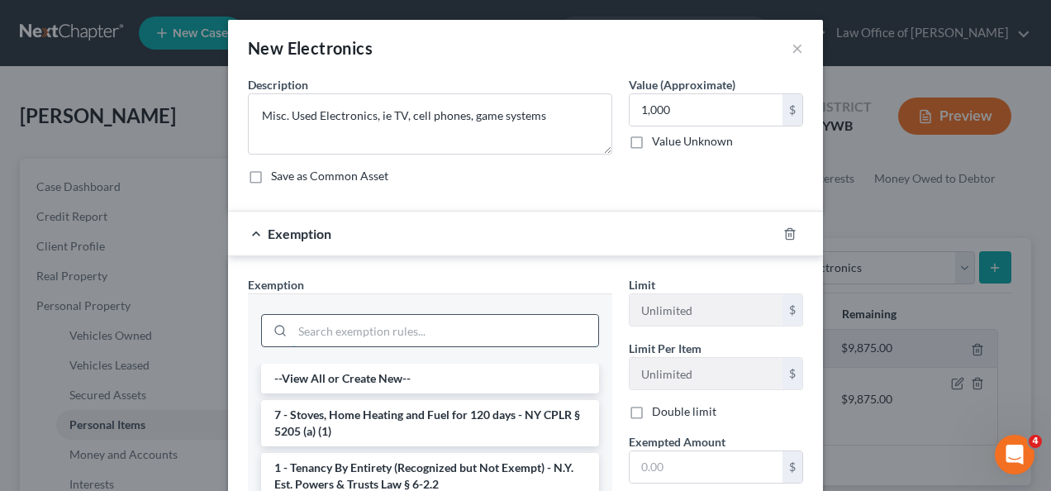
click at [456, 330] on input "search" at bounding box center [445, 330] width 306 height 31
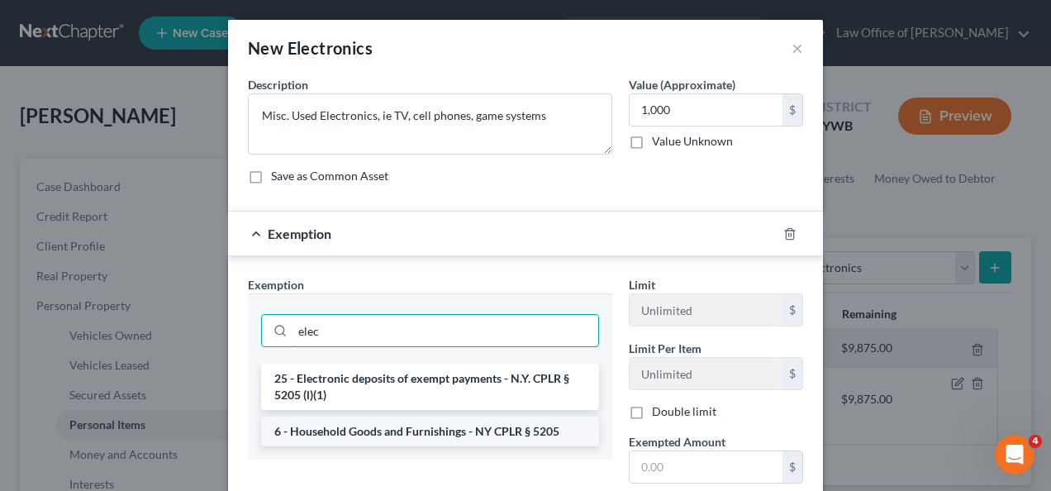
type input "elec"
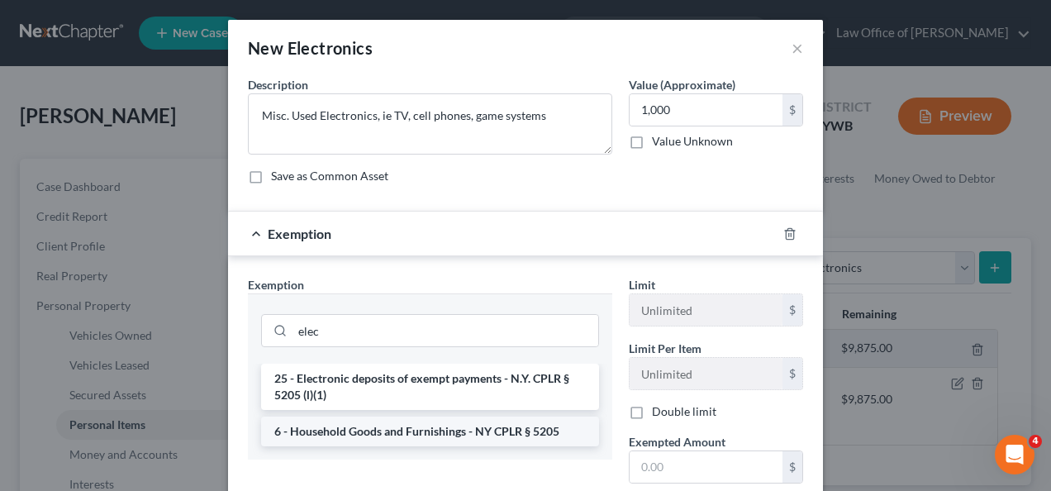
click at [378, 428] on li "6 - Household Goods and Furnishings - NY CPLR § 5205" at bounding box center [430, 431] width 338 height 30
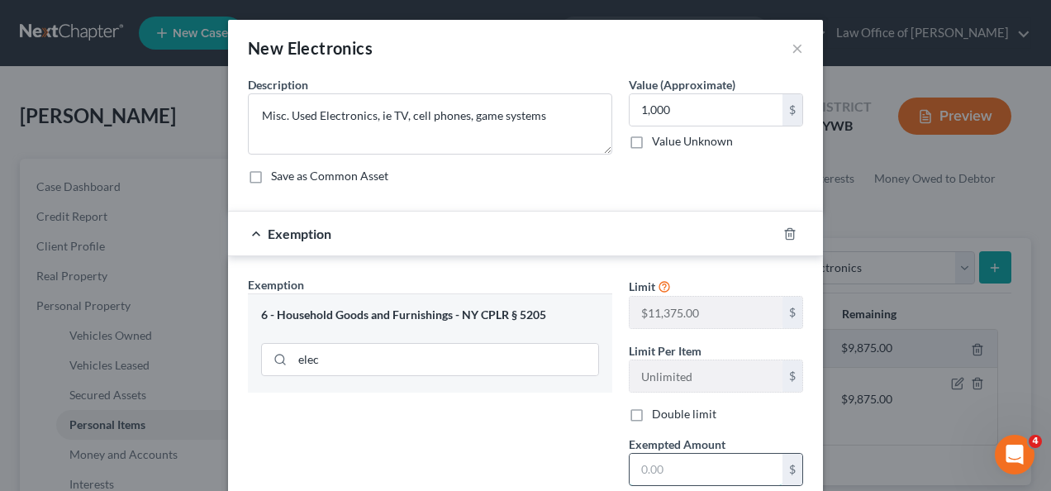
click at [685, 476] on input "text" at bounding box center [705, 468] width 153 height 31
type input "1,000"
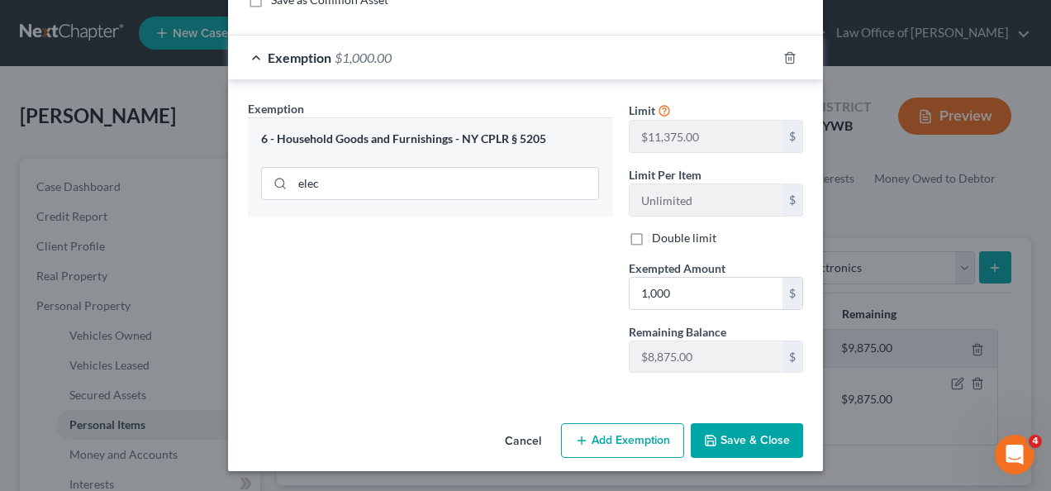
click at [737, 437] on button "Save & Close" at bounding box center [746, 440] width 112 height 35
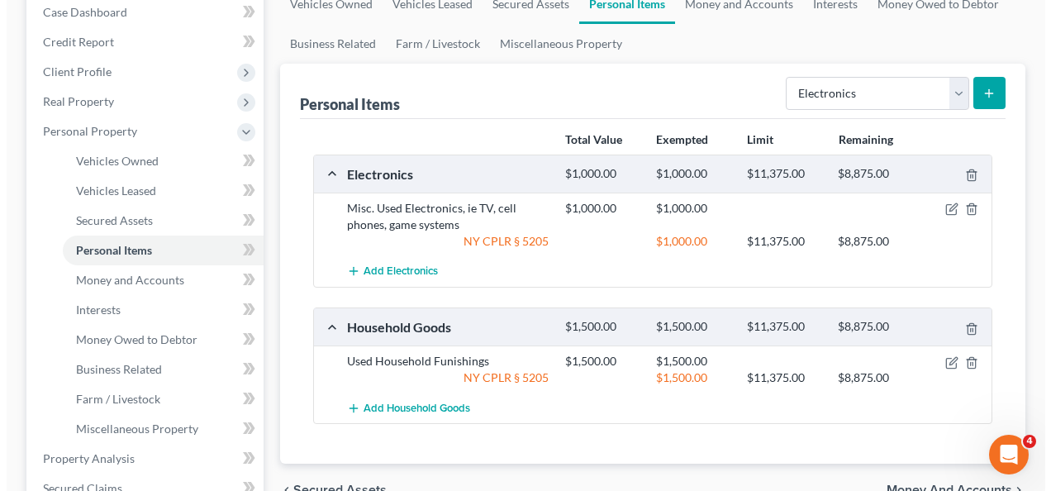
scroll to position [198, 0]
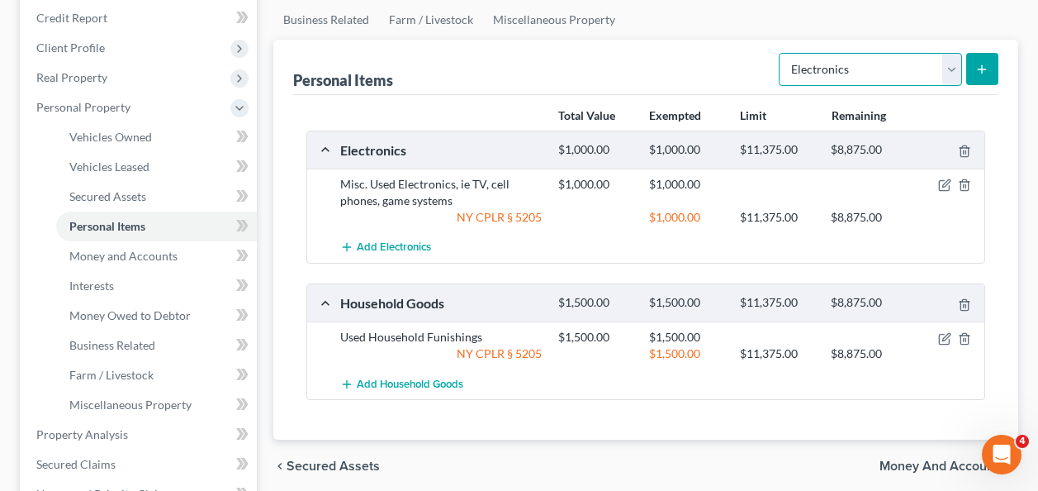
click at [945, 70] on select "Select Item Type Clothing Collectibles Of Value Electronics Firearms Household …" at bounding box center [870, 69] width 183 height 33
select select "clothing"
click at [781, 53] on select "Select Item Type Clothing Collectibles Of Value Electronics Firearms Household …" at bounding box center [870, 69] width 183 height 33
click at [991, 76] on button "submit" at bounding box center [982, 69] width 32 height 32
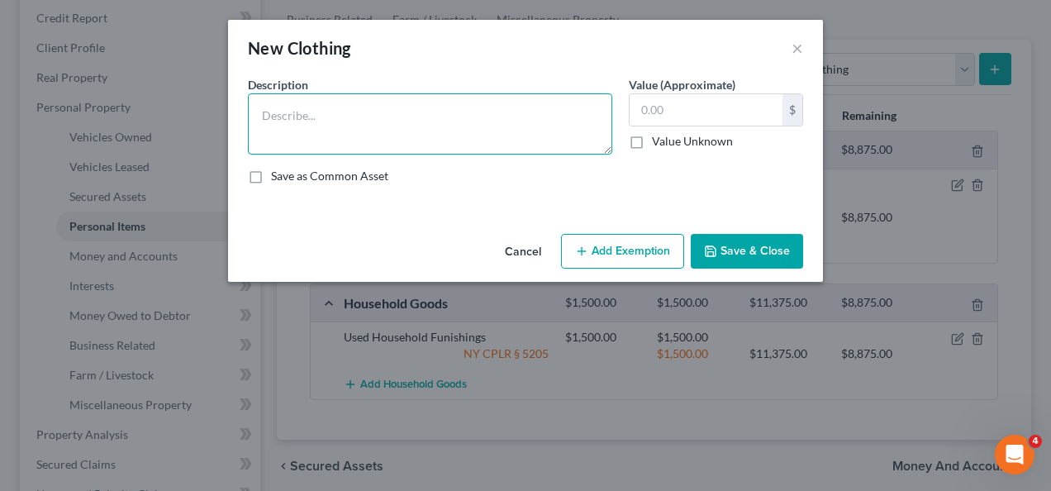
click at [465, 93] on textarea at bounding box center [430, 123] width 364 height 61
type textarea "Misc. Used Clothing"
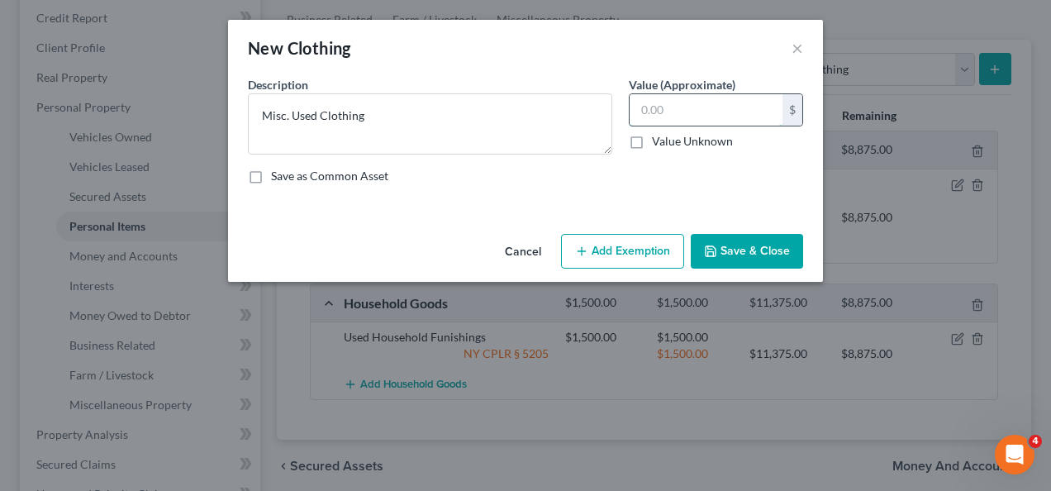
click at [730, 112] on input "text" at bounding box center [705, 109] width 153 height 31
type input "300.00"
click at [639, 244] on button "Add Exemption" at bounding box center [622, 251] width 123 height 35
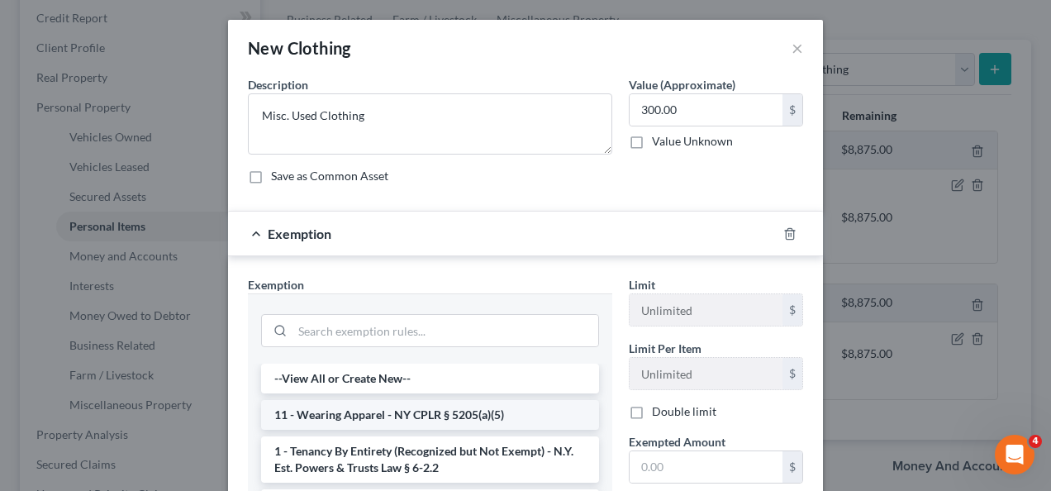
click at [363, 418] on li "11 - Wearing Apparel - NY CPLR § 5205(a)(5)" at bounding box center [430, 415] width 338 height 30
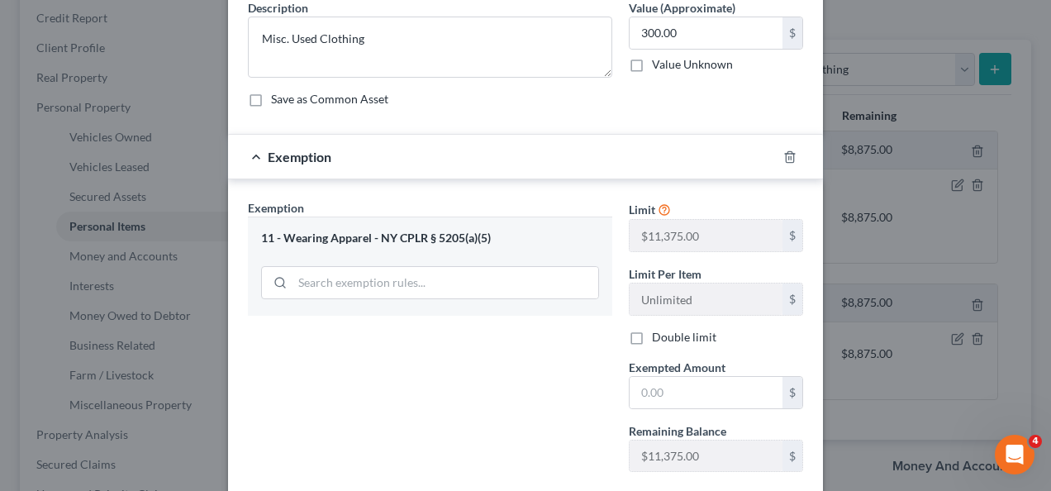
scroll to position [99, 0]
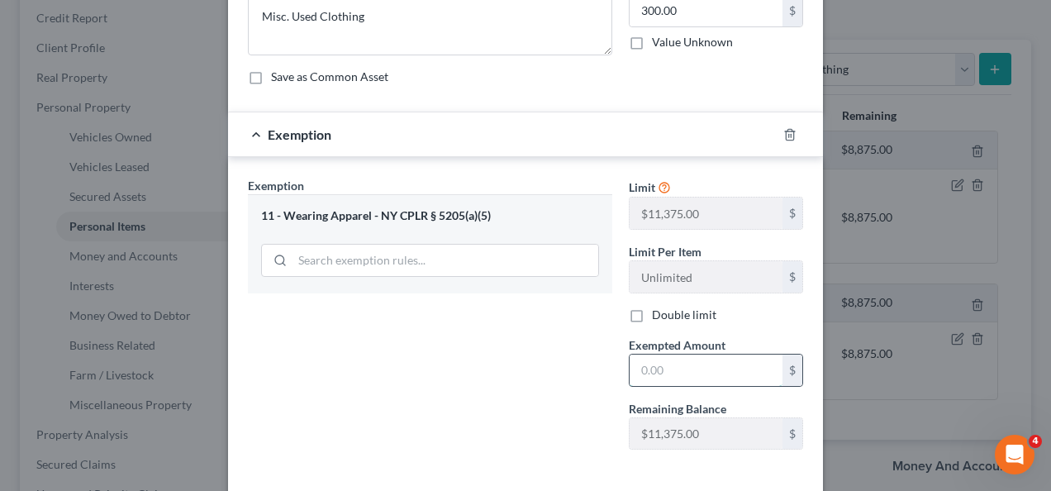
click at [681, 358] on input "text" at bounding box center [705, 369] width 153 height 31
type input "300"
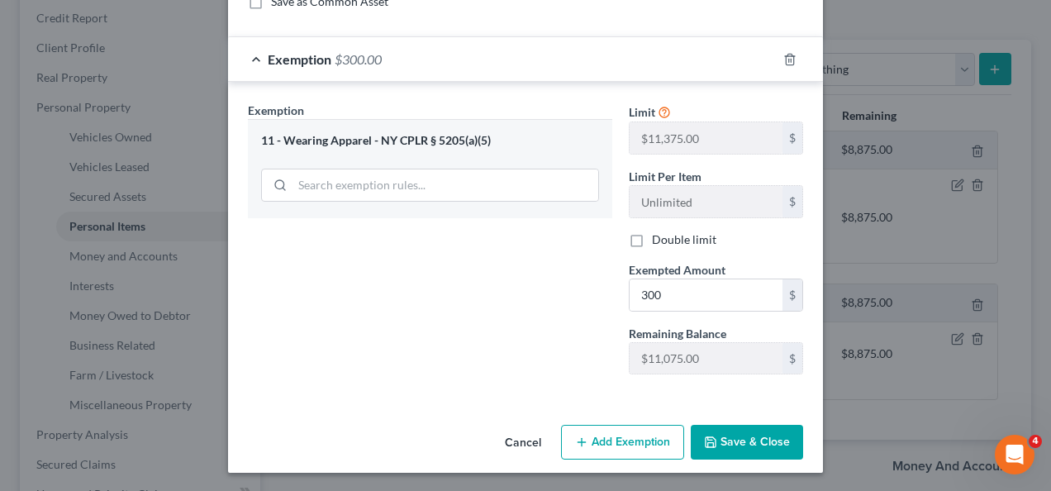
scroll to position [176, 0]
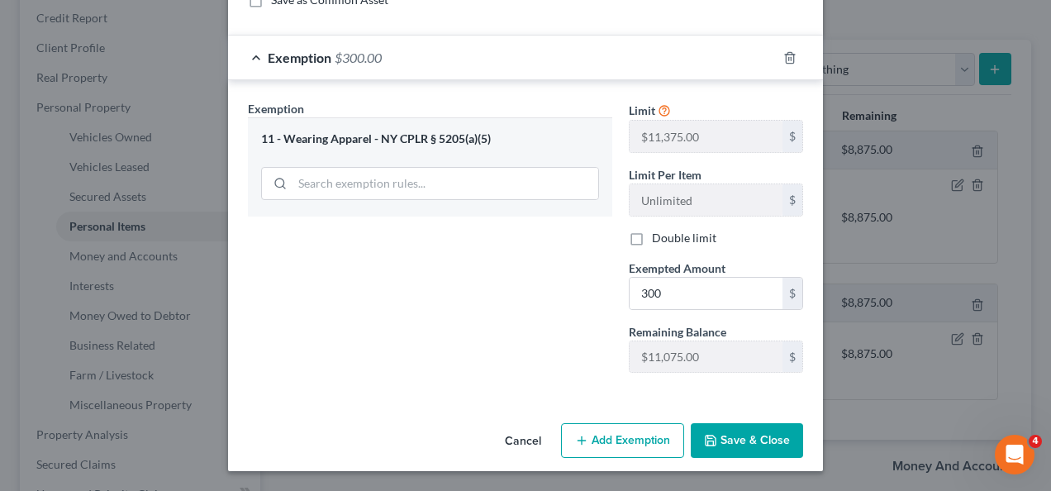
click at [727, 439] on button "Save & Close" at bounding box center [746, 440] width 112 height 35
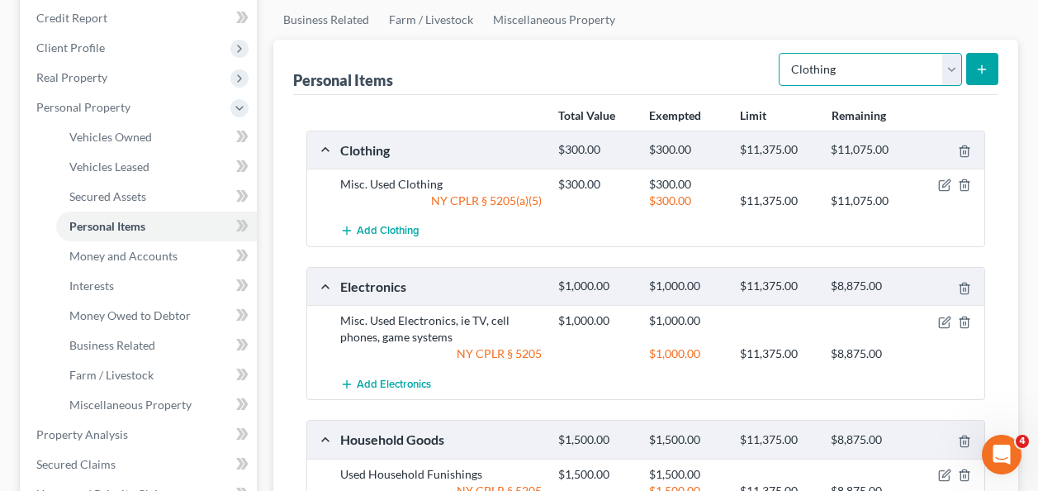
click at [952, 65] on select "Select Item Type Clothing Collectibles Of Value Electronics Firearms Household …" at bounding box center [870, 69] width 183 height 33
select select "jewelry"
click at [781, 53] on select "Select Item Type Clothing Collectibles Of Value Electronics Firearms Household …" at bounding box center [870, 69] width 183 height 33
click at [986, 79] on button "submit" at bounding box center [982, 69] width 32 height 32
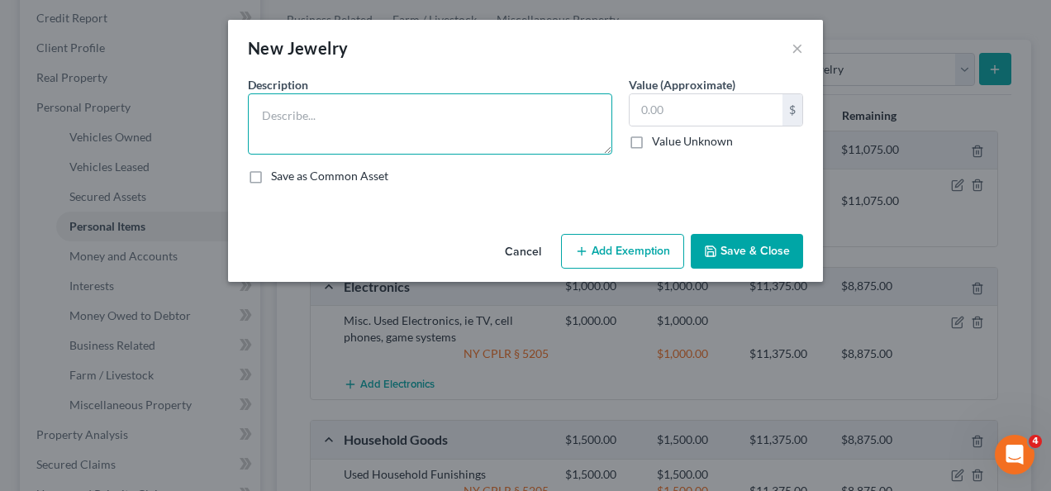
click at [358, 106] on textarea at bounding box center [430, 123] width 364 height 61
type textarea "Misc. Used Jewelry"
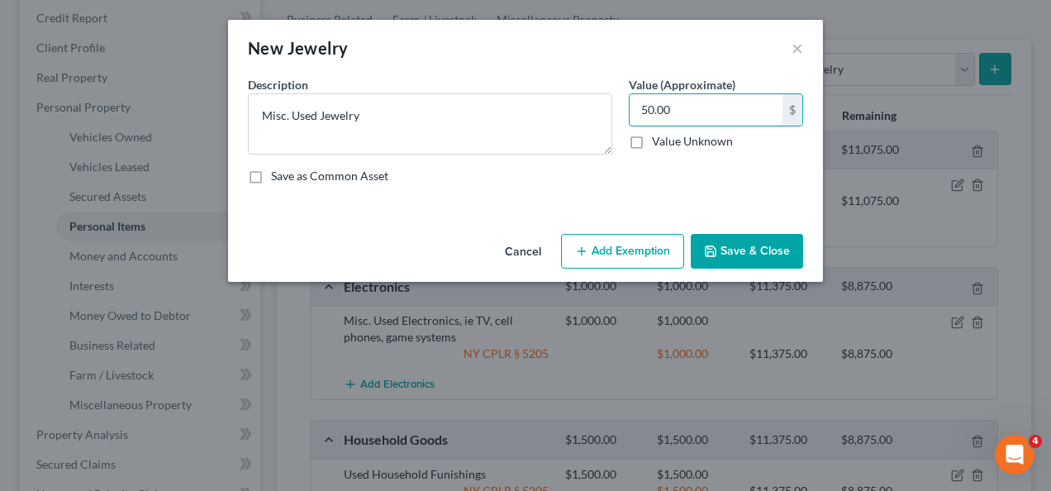
type input "50.00"
click at [605, 257] on button "Add Exemption" at bounding box center [622, 251] width 123 height 35
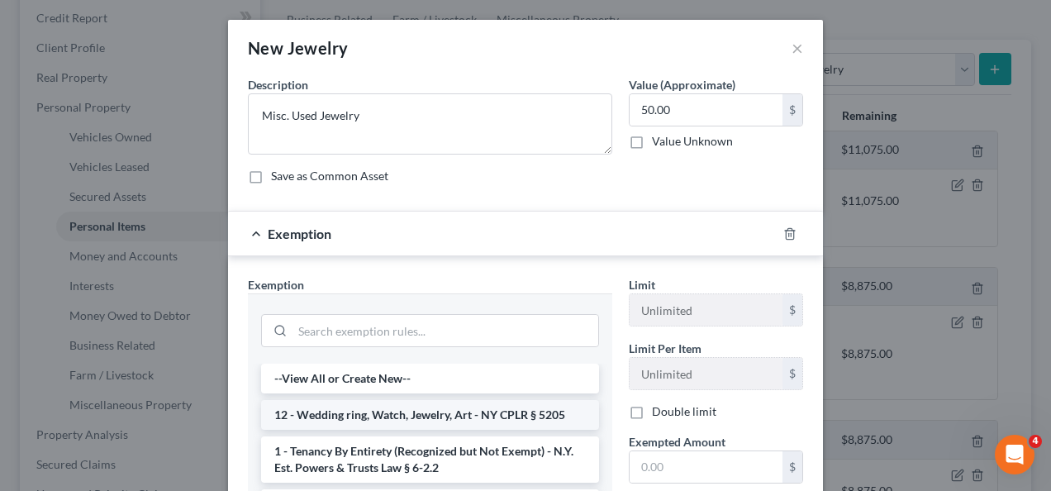
click at [431, 421] on li "12 - Wedding ring, Watch, Jewelry, Art - NY CPLR § 5205" at bounding box center [430, 415] width 338 height 30
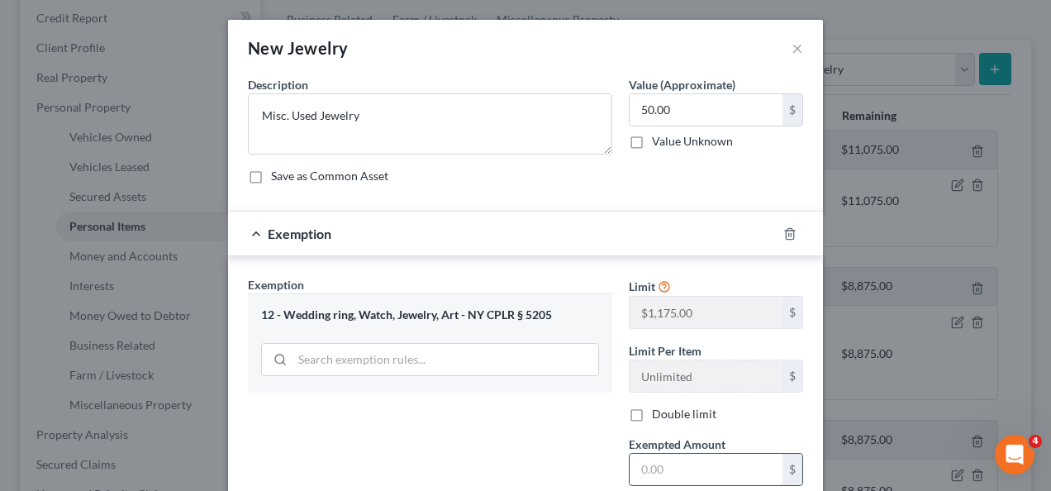
click at [639, 466] on input "text" at bounding box center [705, 468] width 153 height 31
type input "50"
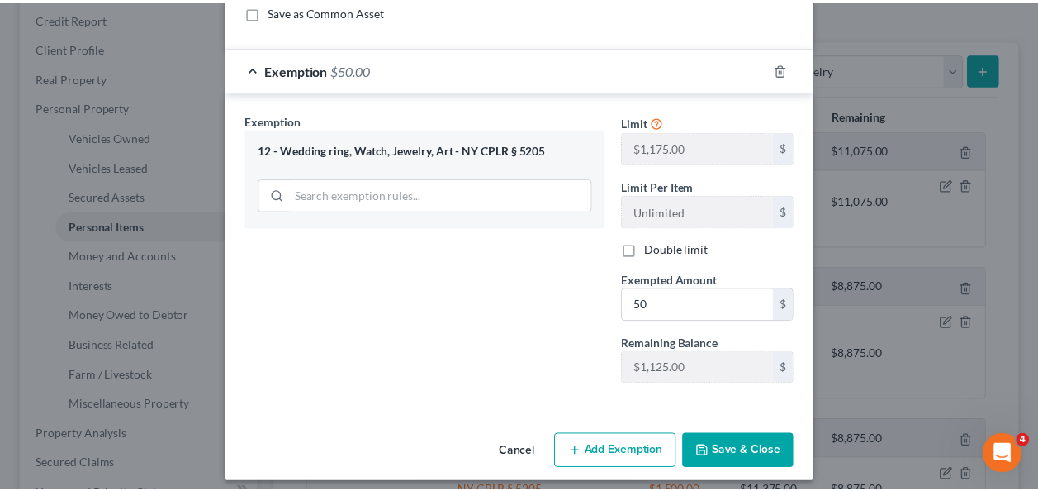
scroll to position [165, 0]
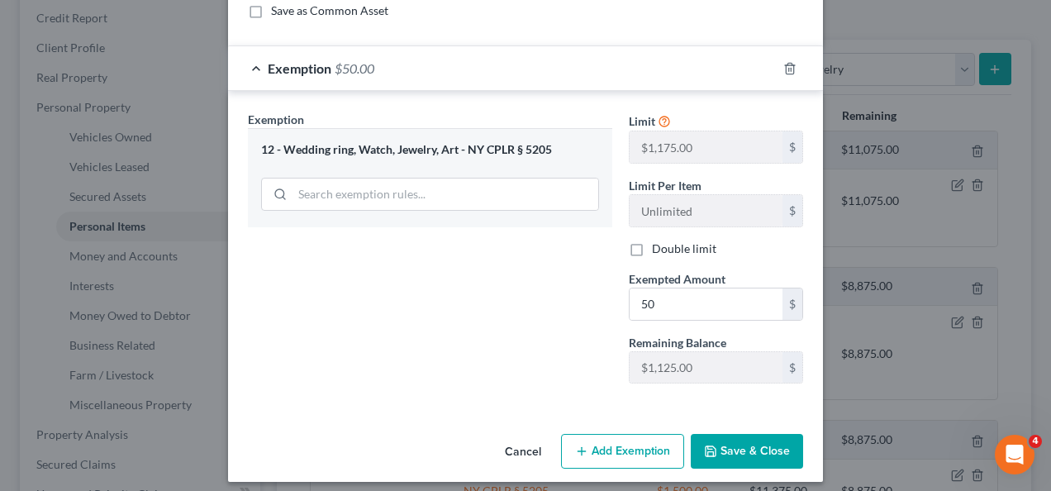
click at [729, 450] on button "Save & Close" at bounding box center [746, 451] width 112 height 35
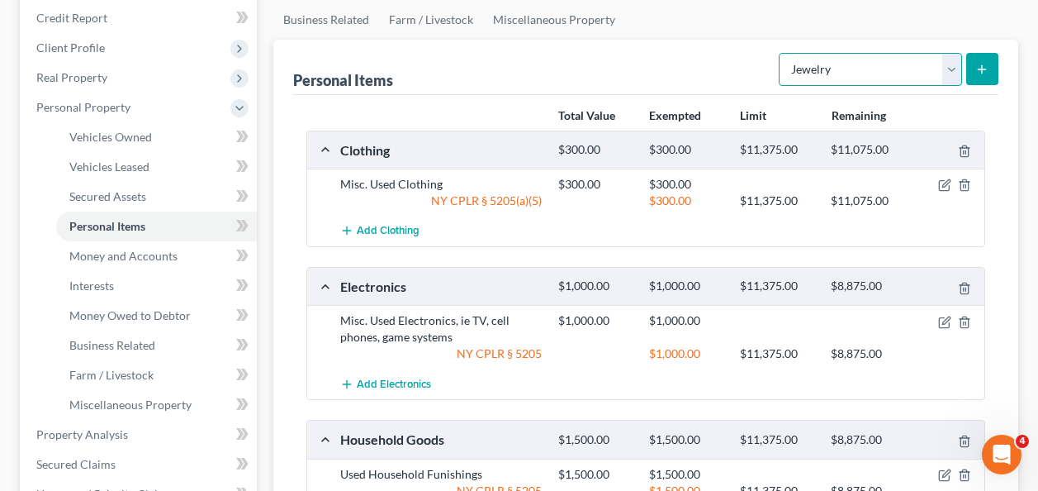
click at [951, 69] on select "Select Item Type Clothing Collectibles Of Value Electronics Firearms Household …" at bounding box center [870, 69] width 183 height 33
select select "pets"
click at [781, 53] on select "Select Item Type Clothing Collectibles Of Value Electronics Firearms Household …" at bounding box center [870, 69] width 183 height 33
click at [985, 74] on icon "submit" at bounding box center [981, 69] width 13 height 13
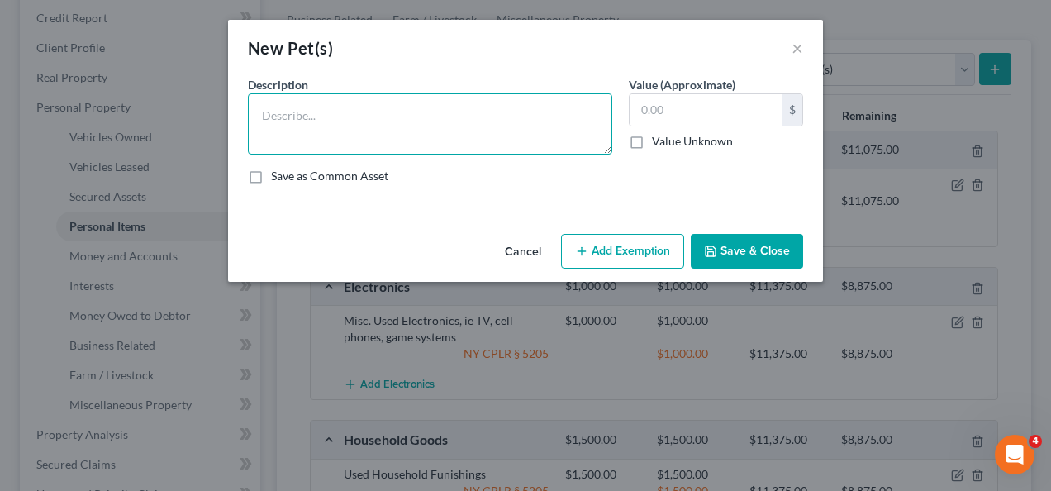
click at [453, 122] on textarea at bounding box center [430, 123] width 364 height 61
type textarea "2 Mutts"
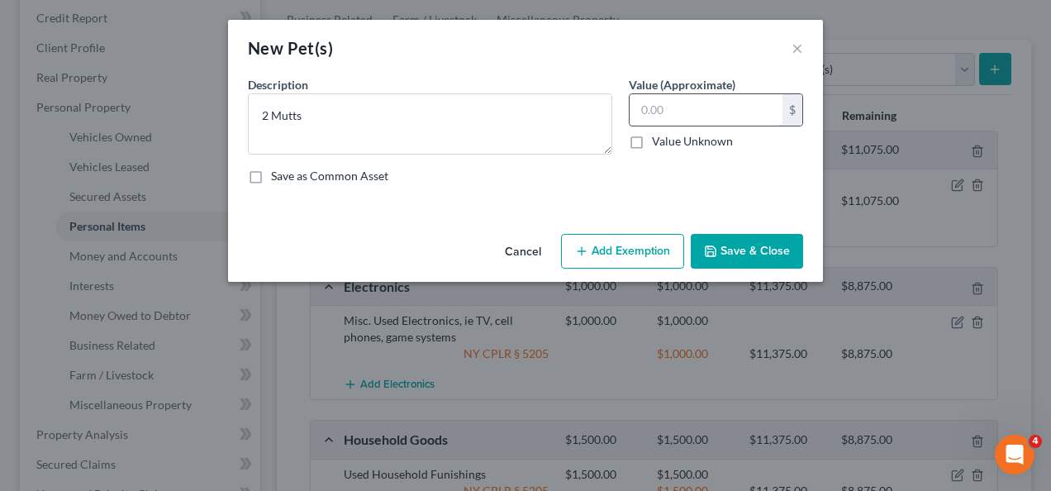
click at [696, 111] on input "text" at bounding box center [705, 109] width 153 height 31
click at [652, 143] on label "Value Unknown" at bounding box center [692, 141] width 81 height 17
click at [658, 143] on input "Value Unknown" at bounding box center [663, 138] width 11 height 11
checkbox input "true"
type input "0.00"
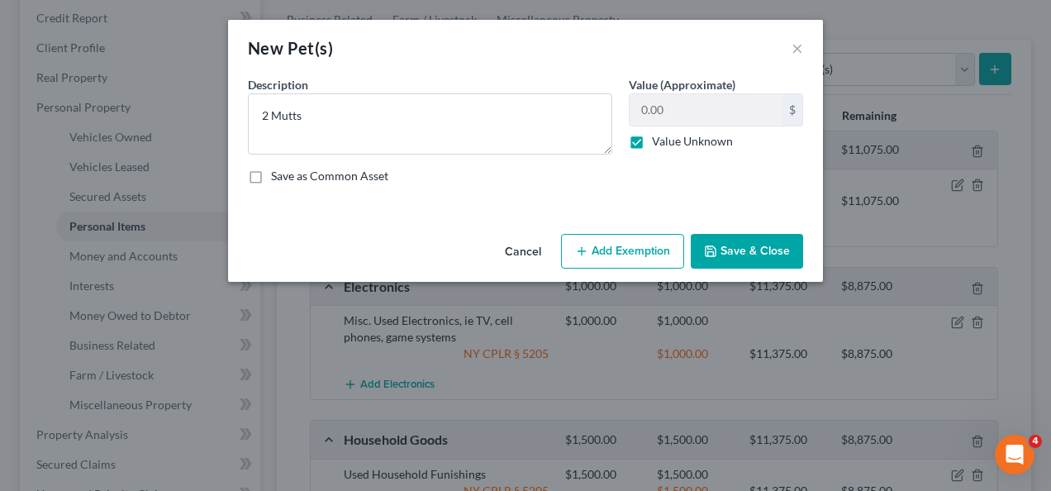
click at [733, 248] on button "Save & Close" at bounding box center [746, 251] width 112 height 35
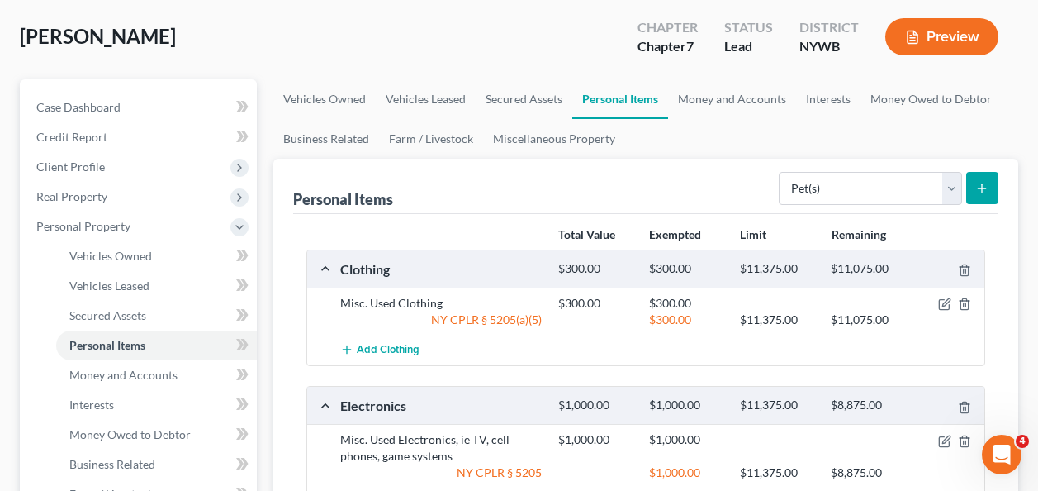
scroll to position [66, 0]
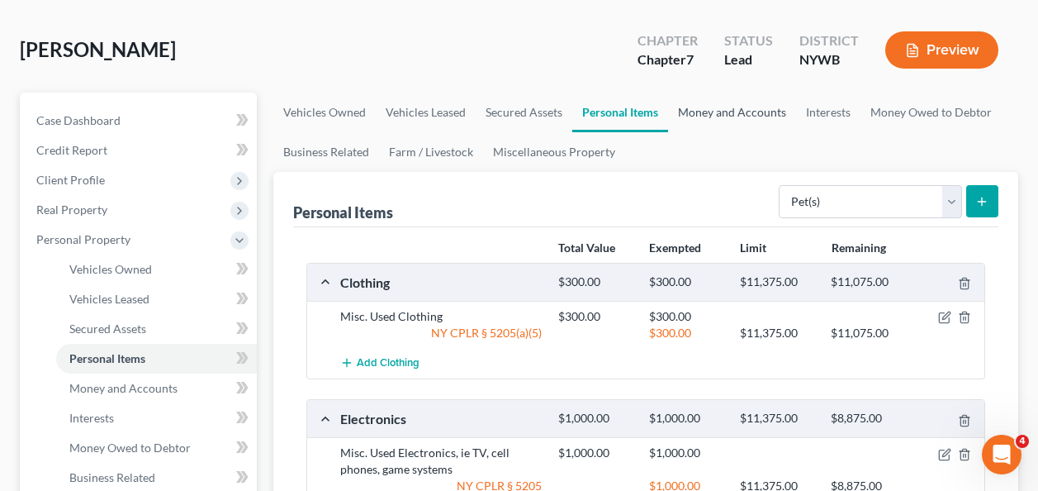
click at [720, 108] on link "Money and Accounts" at bounding box center [732, 113] width 128 height 40
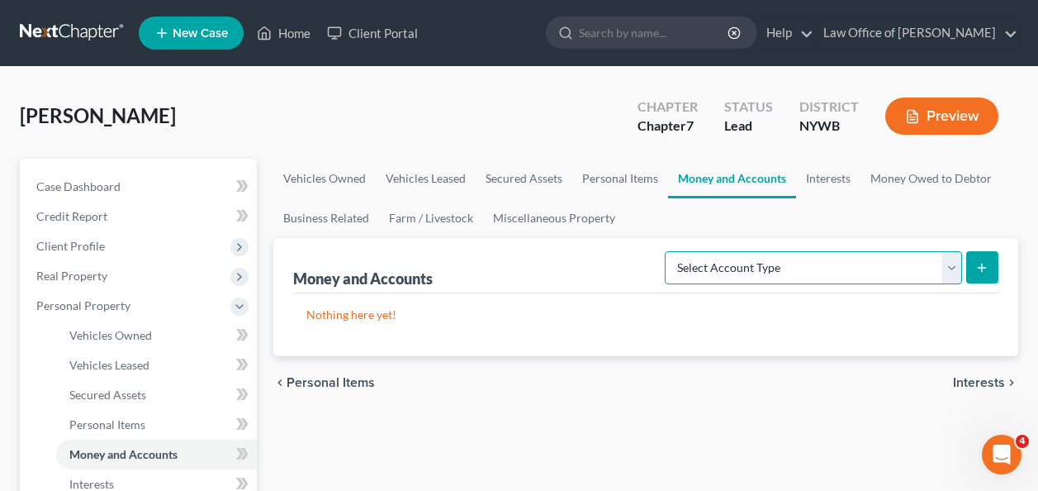
click at [777, 261] on select "Select Account Type Brokerage Cash on Hand Certificates of Deposit Checking Acc…" at bounding box center [813, 267] width 297 height 33
select select "cash_on_hand"
click at [668, 251] on select "Select Account Type Brokerage Cash on Hand Certificates of Deposit Checking Acc…" at bounding box center [813, 267] width 297 height 33
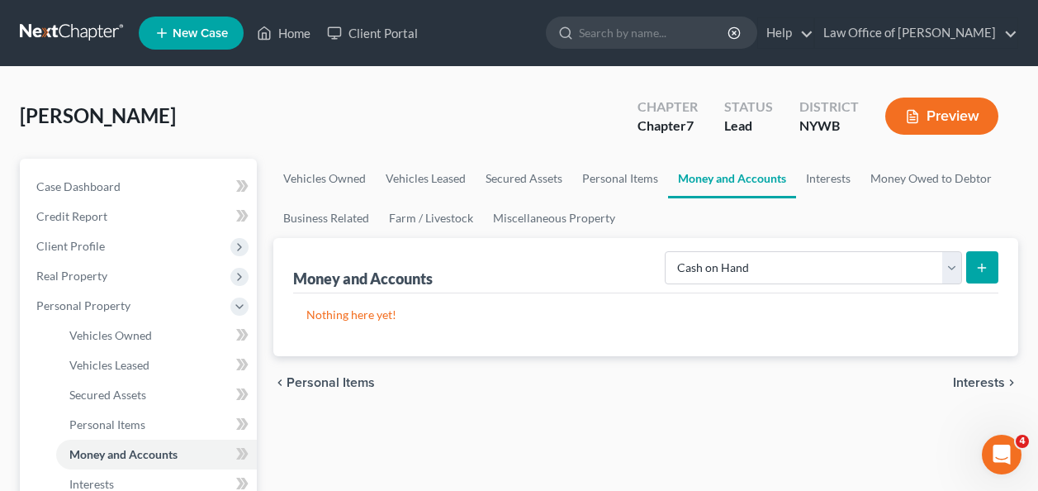
click at [988, 272] on icon "submit" at bounding box center [981, 267] width 13 height 13
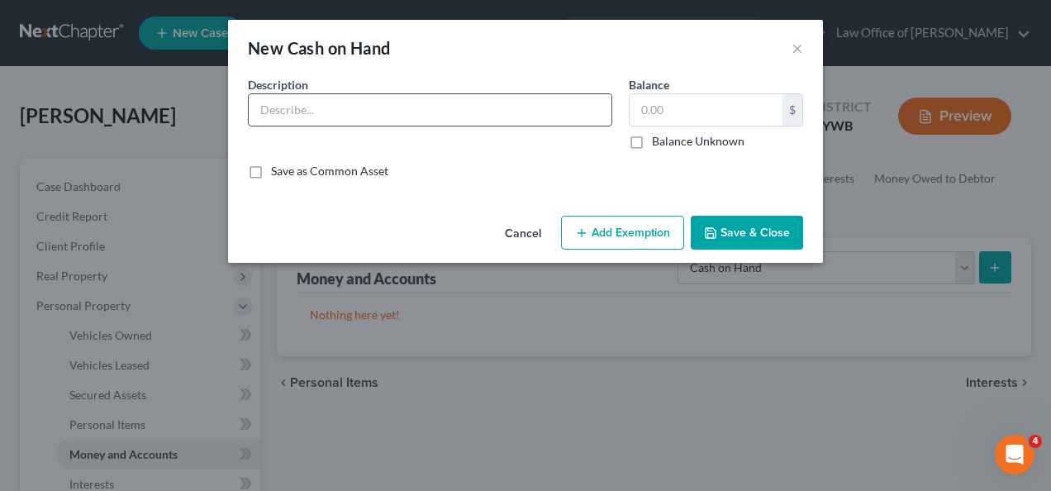
click at [439, 110] on input "text" at bounding box center [430, 109] width 363 height 31
click at [439, 110] on input "Cash" at bounding box center [430, 109] width 363 height 31
type input "C"
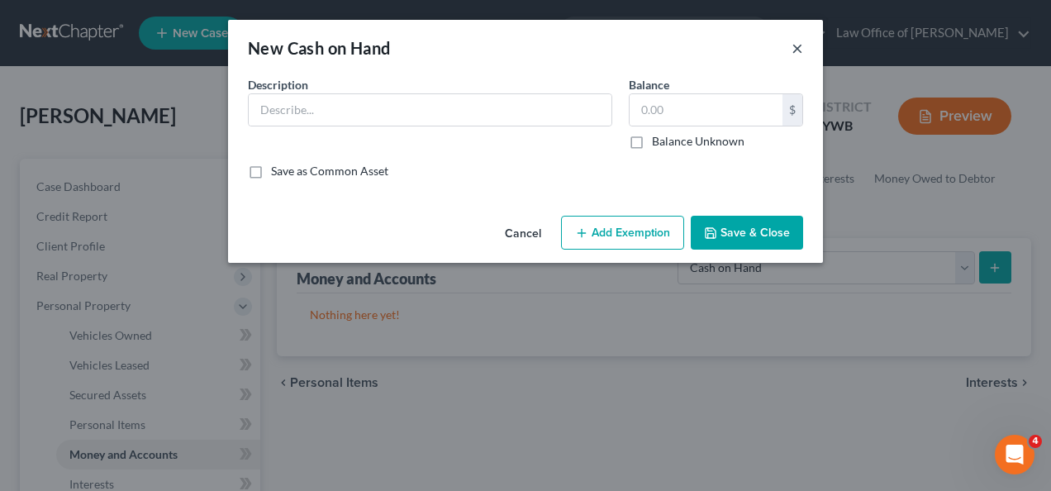
click at [801, 50] on button "×" at bounding box center [797, 48] width 12 height 20
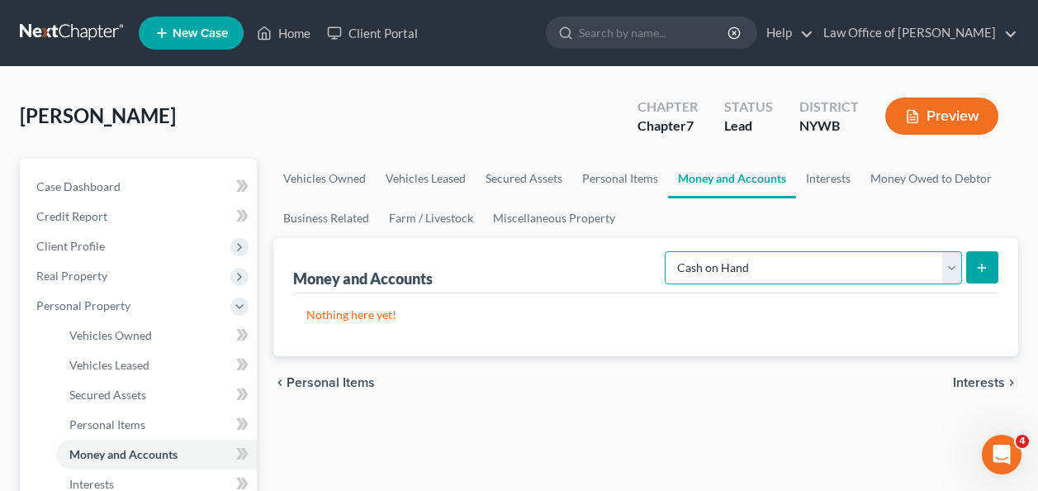
click at [951, 270] on select "Select Account Type Brokerage Cash on Hand Certificates of Deposit Checking Acc…" at bounding box center [813, 267] width 297 height 33
select select "checking"
click at [668, 251] on select "Select Account Type Brokerage Cash on Hand Certificates of Deposit Checking Acc…" at bounding box center [813, 267] width 297 height 33
click at [985, 267] on icon "submit" at bounding box center [981, 267] width 13 height 13
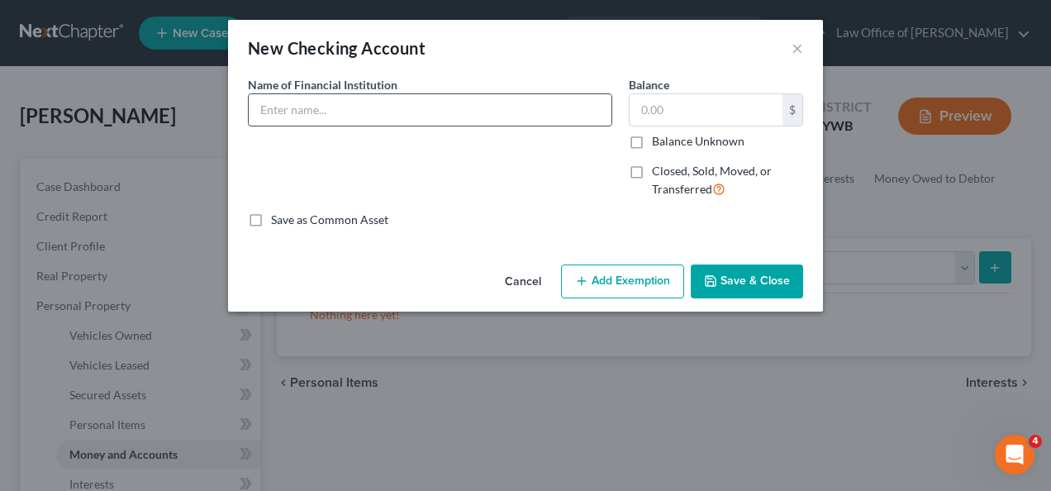
click at [407, 103] on input "text" at bounding box center [430, 109] width 363 height 31
click at [434, 114] on input "M&T Bank" at bounding box center [430, 109] width 363 height 31
type input "M&T Bank Joint w/[PERSON_NAME]"
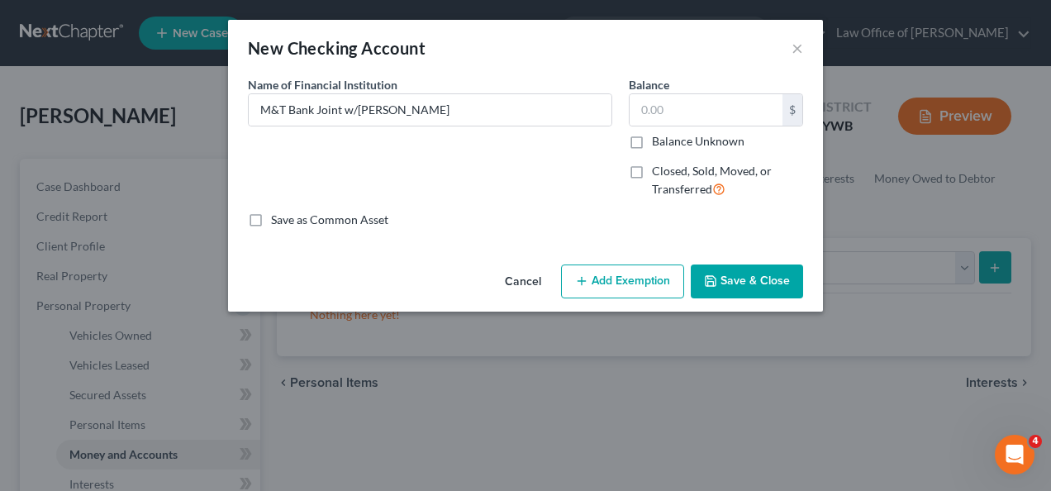
click at [733, 275] on button "Save & Close" at bounding box center [746, 281] width 112 height 35
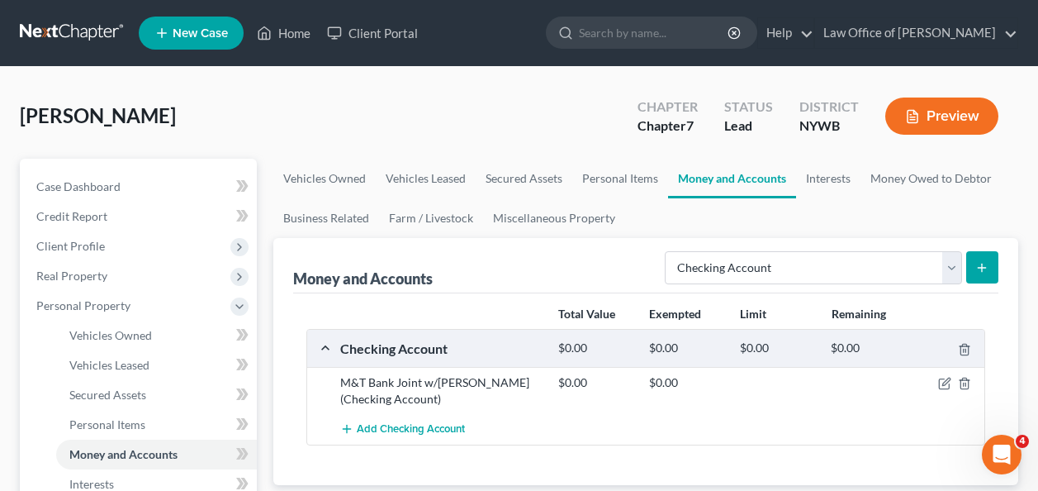
click at [989, 269] on icon "submit" at bounding box center [981, 267] width 13 height 13
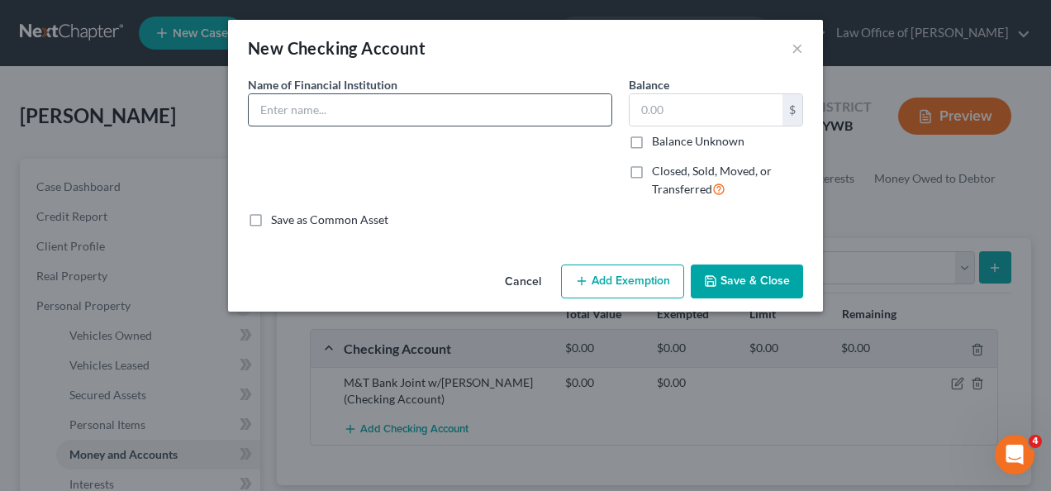
click at [437, 104] on input "text" at bounding box center [430, 109] width 363 height 31
type input "M&T Bank"
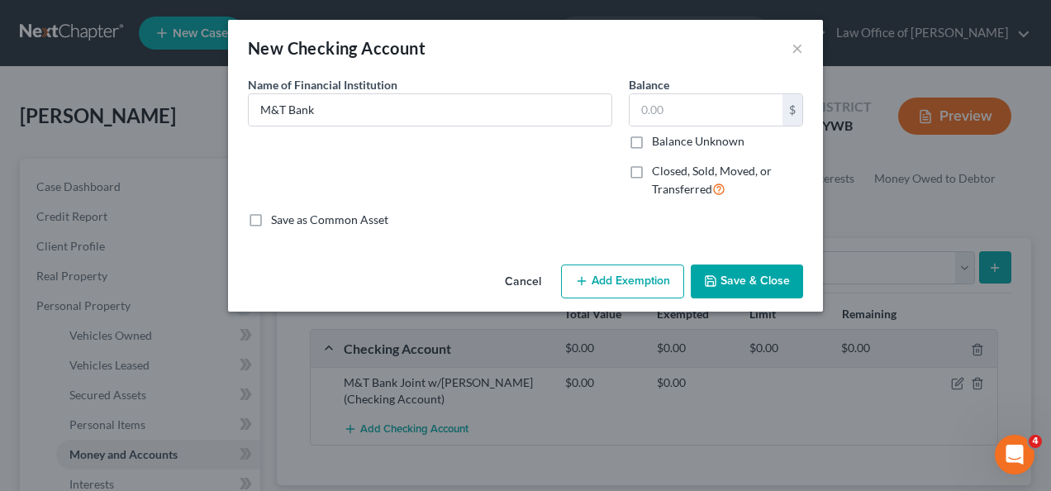
click at [742, 274] on button "Save & Close" at bounding box center [746, 281] width 112 height 35
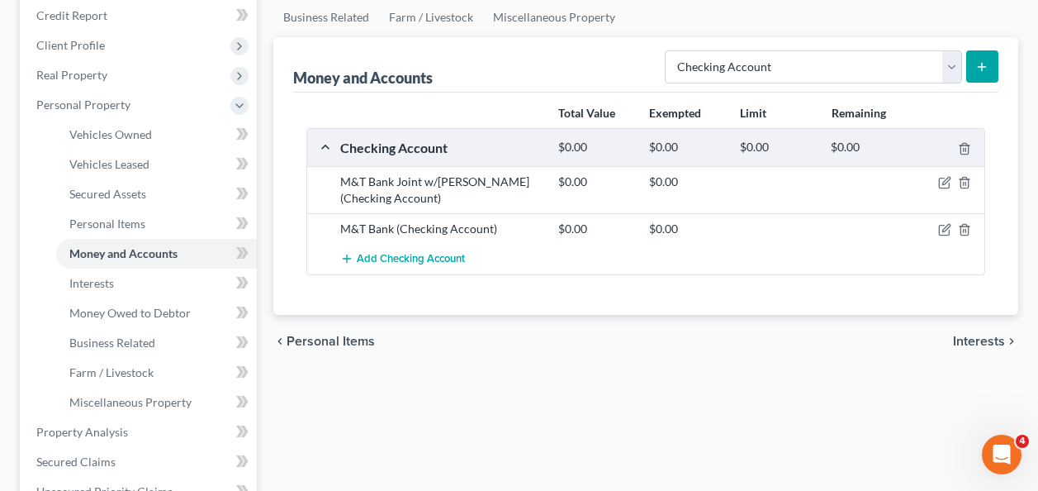
scroll to position [198, 0]
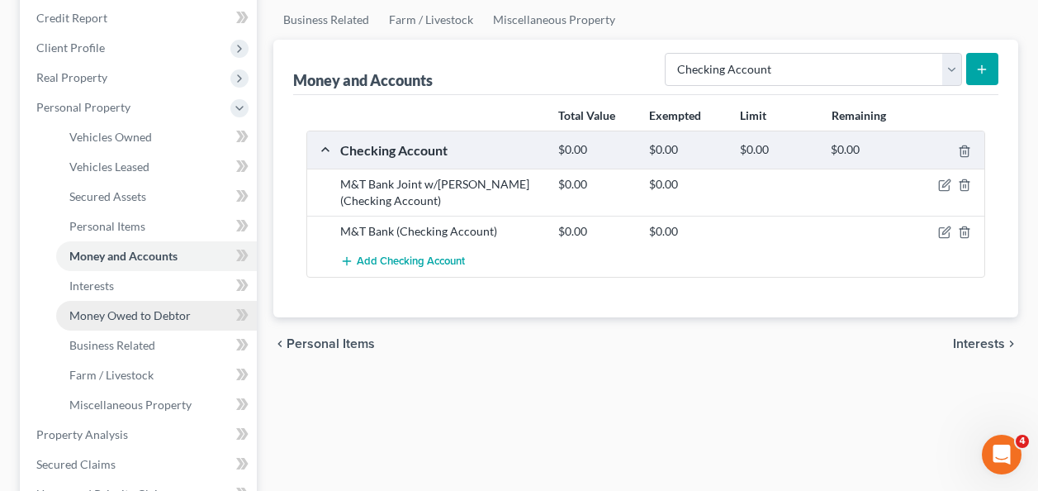
click at [126, 316] on span "Money Owed to Debtor" at bounding box center [129, 315] width 121 height 14
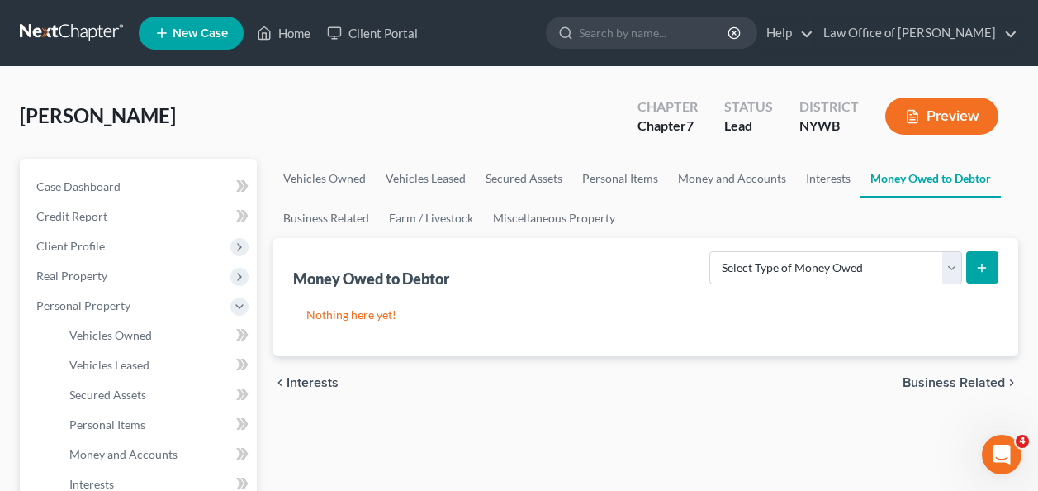
click at [839, 291] on div "Money Owed to Debtor Select Type of Money Owed Accounts Receivable Alimony Chil…" at bounding box center [645, 265] width 705 height 55
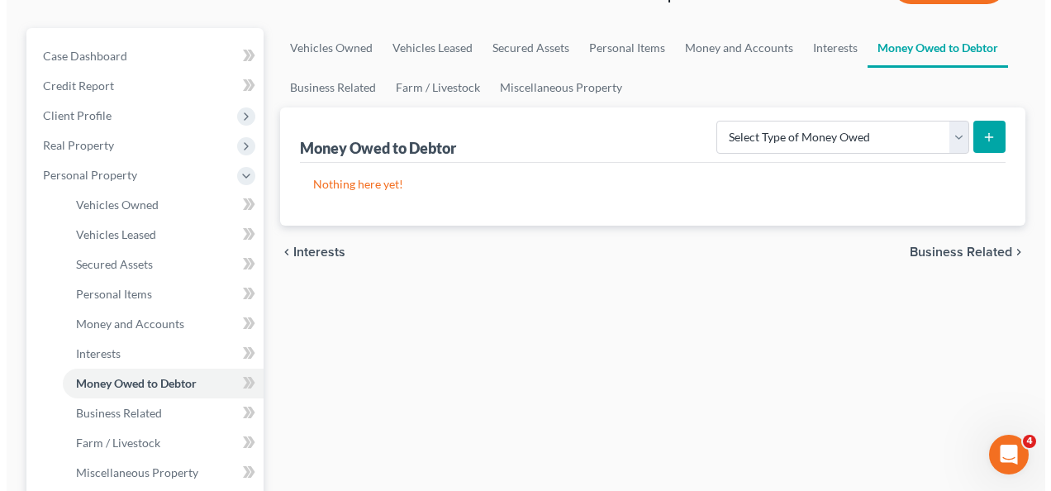
scroll to position [165, 0]
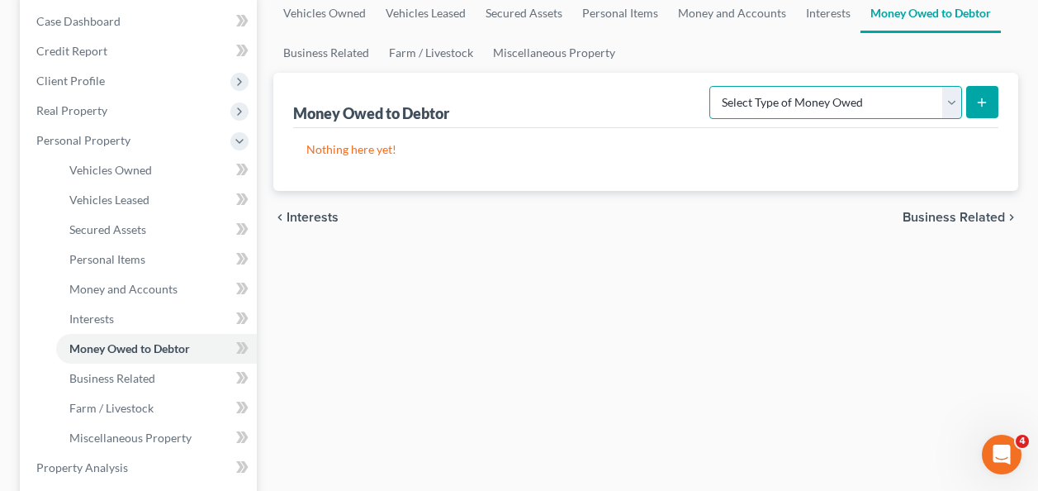
click at [954, 102] on select "Select Type of Money Owed Accounts Receivable Alimony Child Support Claims Agai…" at bounding box center [835, 102] width 253 height 33
select select "child_support"
click at [713, 86] on select "Select Type of Money Owed Accounts Receivable Alimony Child Support Claims Agai…" at bounding box center [835, 102] width 253 height 33
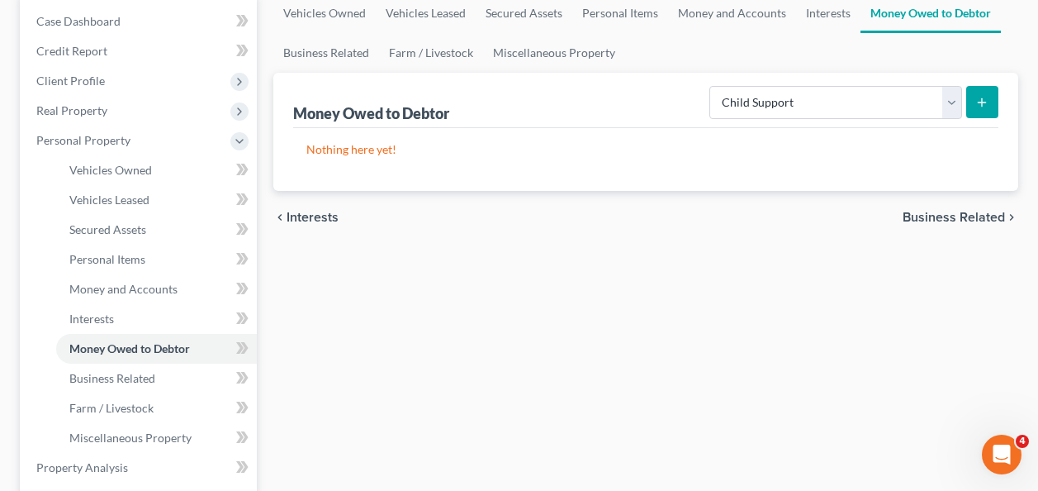
click at [980, 92] on button "submit" at bounding box center [982, 102] width 32 height 32
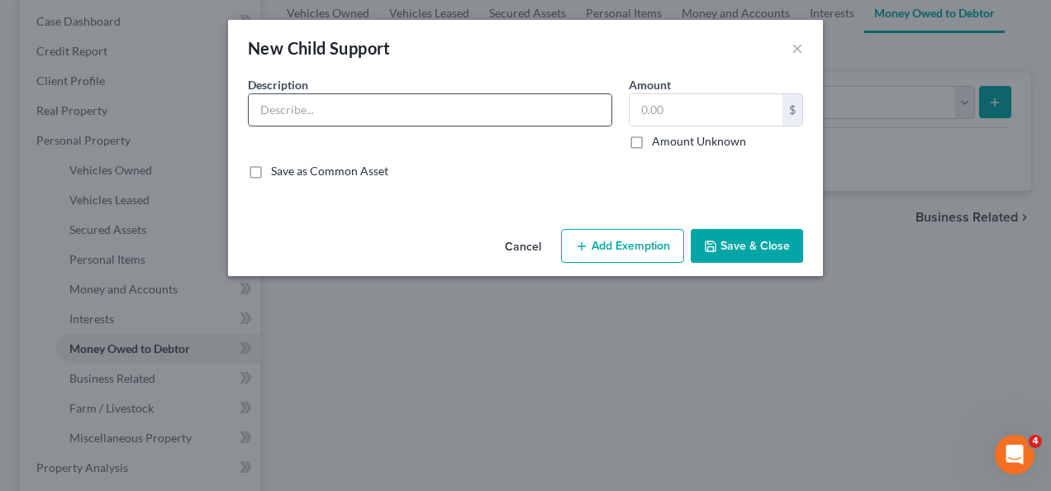
click at [466, 114] on input "text" at bounding box center [430, 109] width 363 height 31
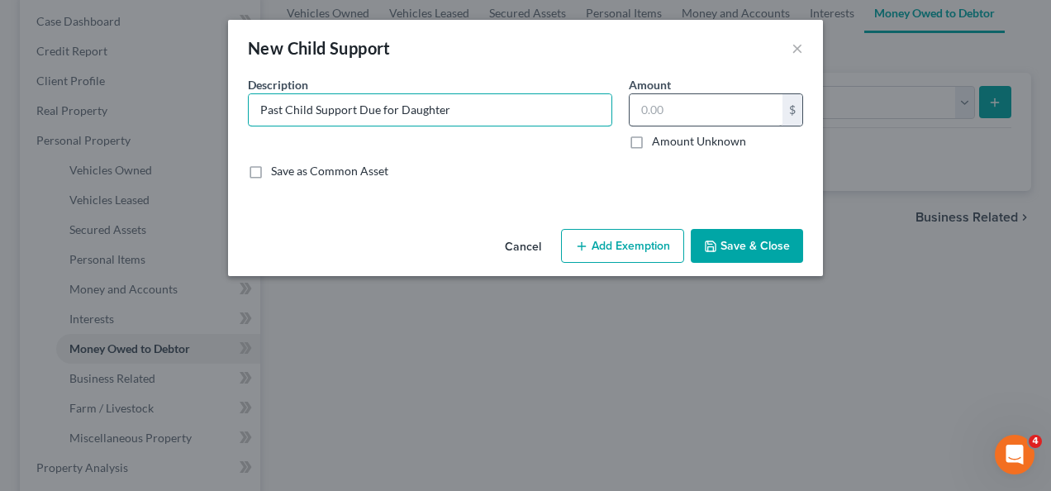
type input "Past Child Support Due for Daughter"
click at [705, 112] on input "text" at bounding box center [705, 109] width 153 height 31
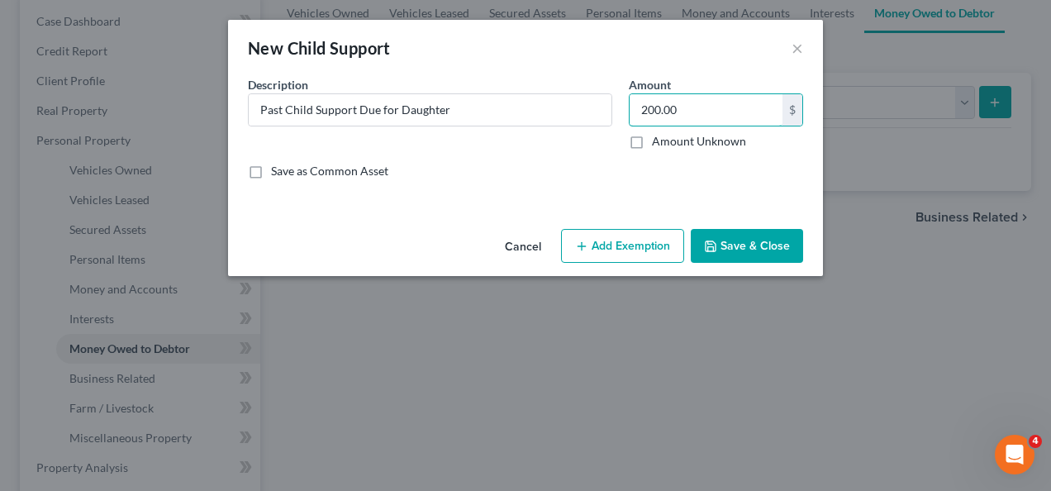
type input "200.00"
click at [597, 244] on button "Add Exemption" at bounding box center [622, 246] width 123 height 35
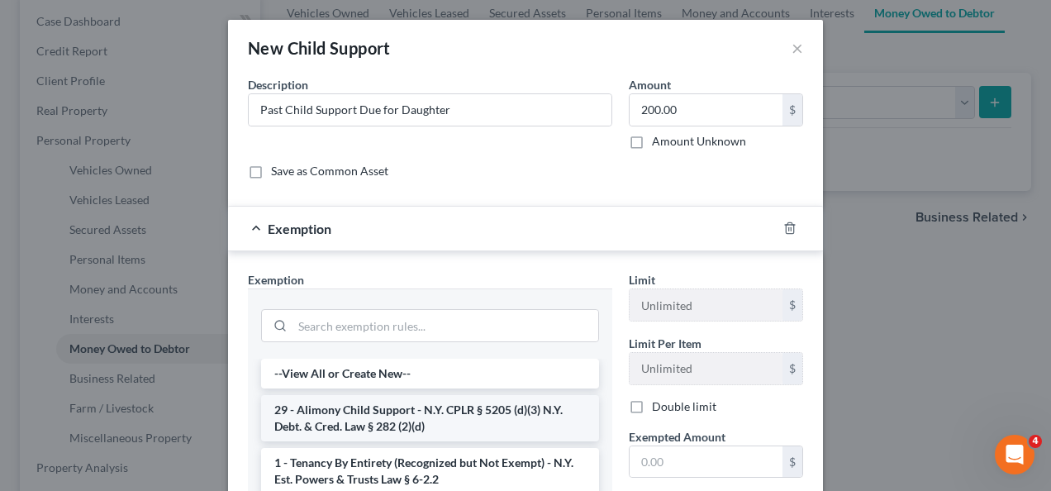
click at [466, 418] on li "29 - Alimony Child Support - N.Y. CPLR § 5205 (d)(3) N.Y. Debt. & Cred. Law § 2…" at bounding box center [430, 418] width 338 height 46
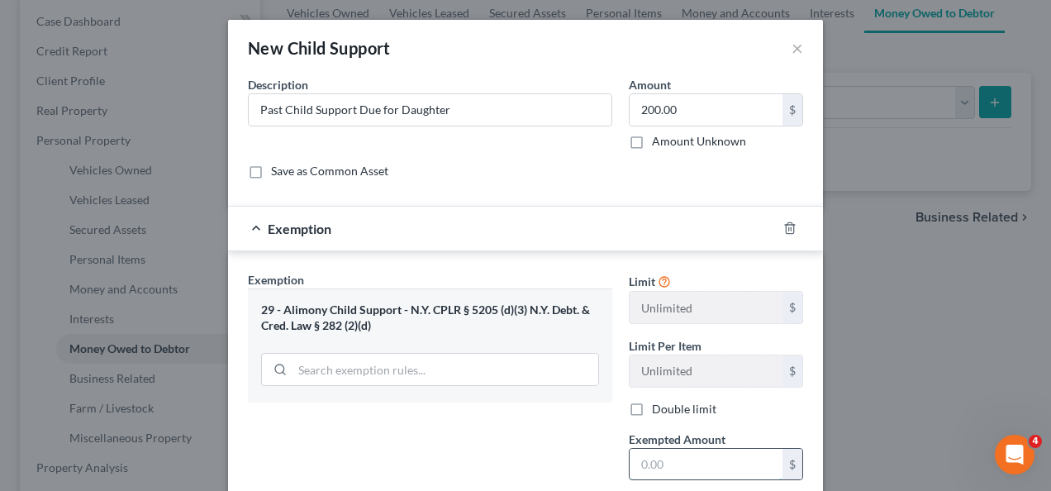
click at [683, 458] on input "text" at bounding box center [705, 463] width 153 height 31
type input "200.00"
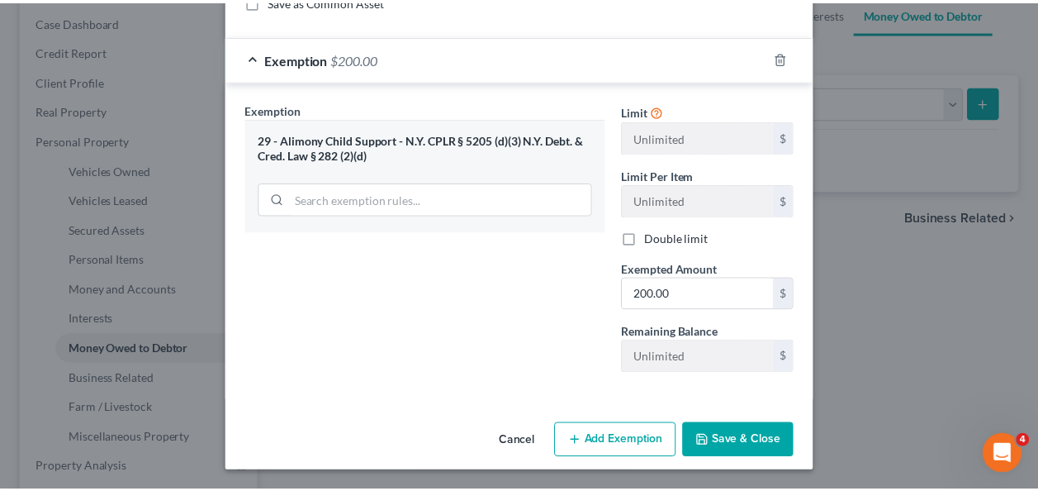
scroll to position [171, 0]
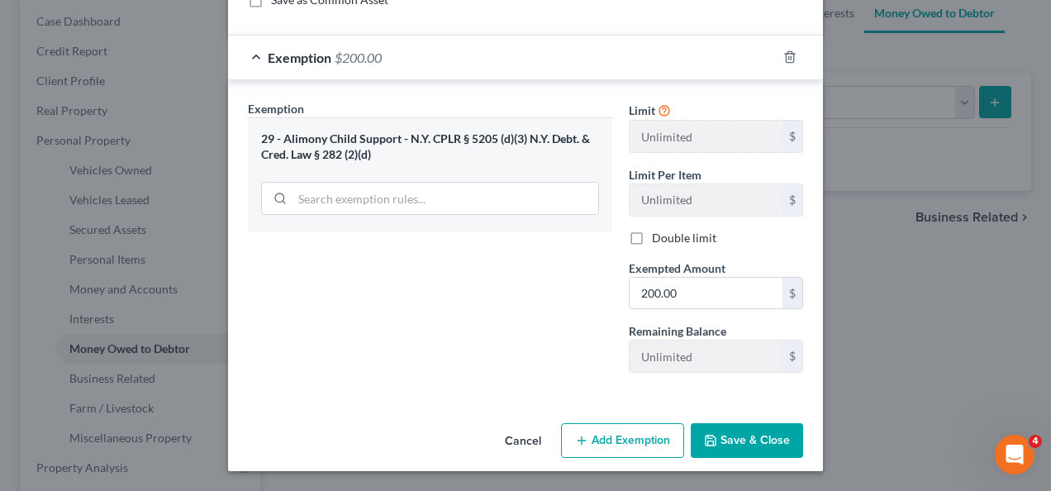
click at [741, 440] on button "Save & Close" at bounding box center [746, 440] width 112 height 35
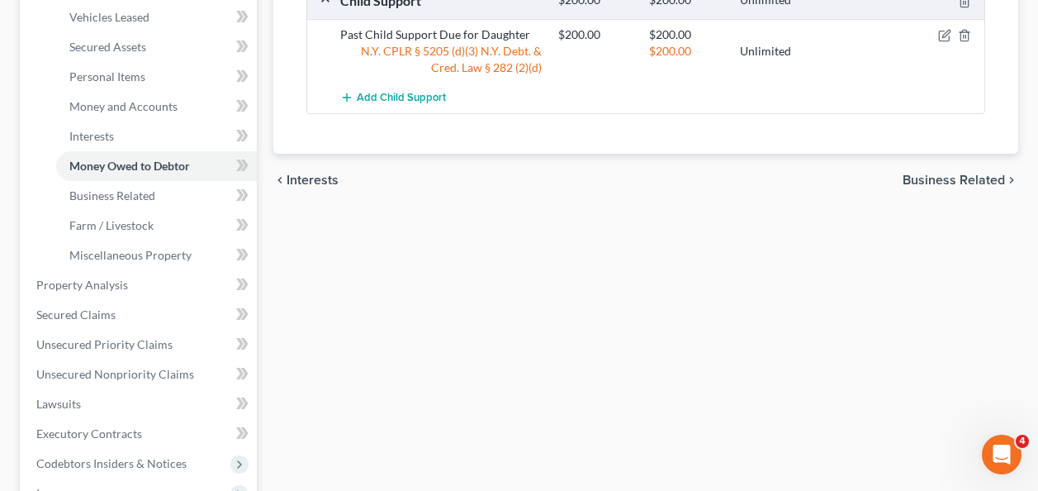
scroll to position [363, 0]
